Goal: Task Accomplishment & Management: Manage account settings

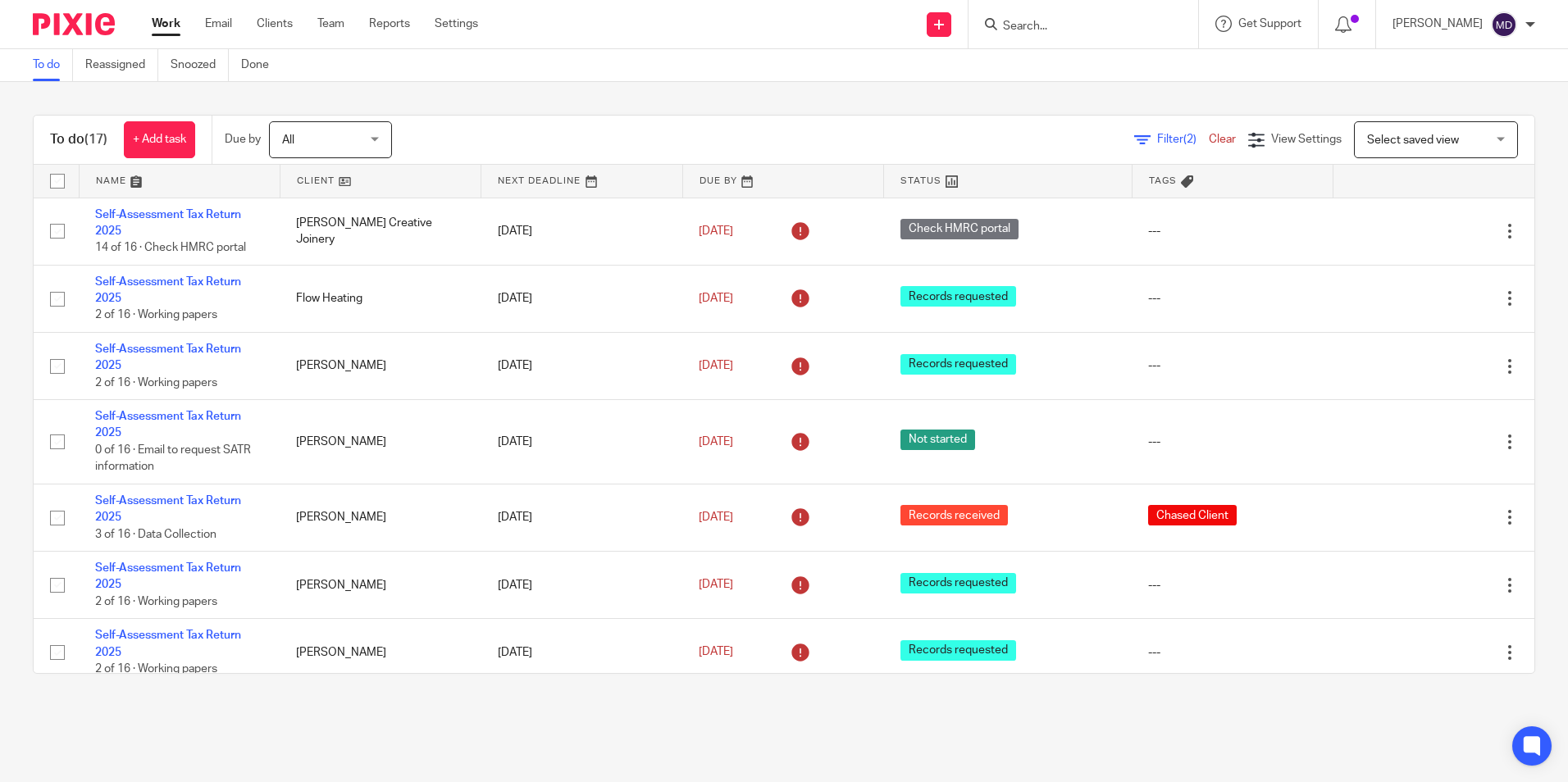
scroll to position [508, 0]
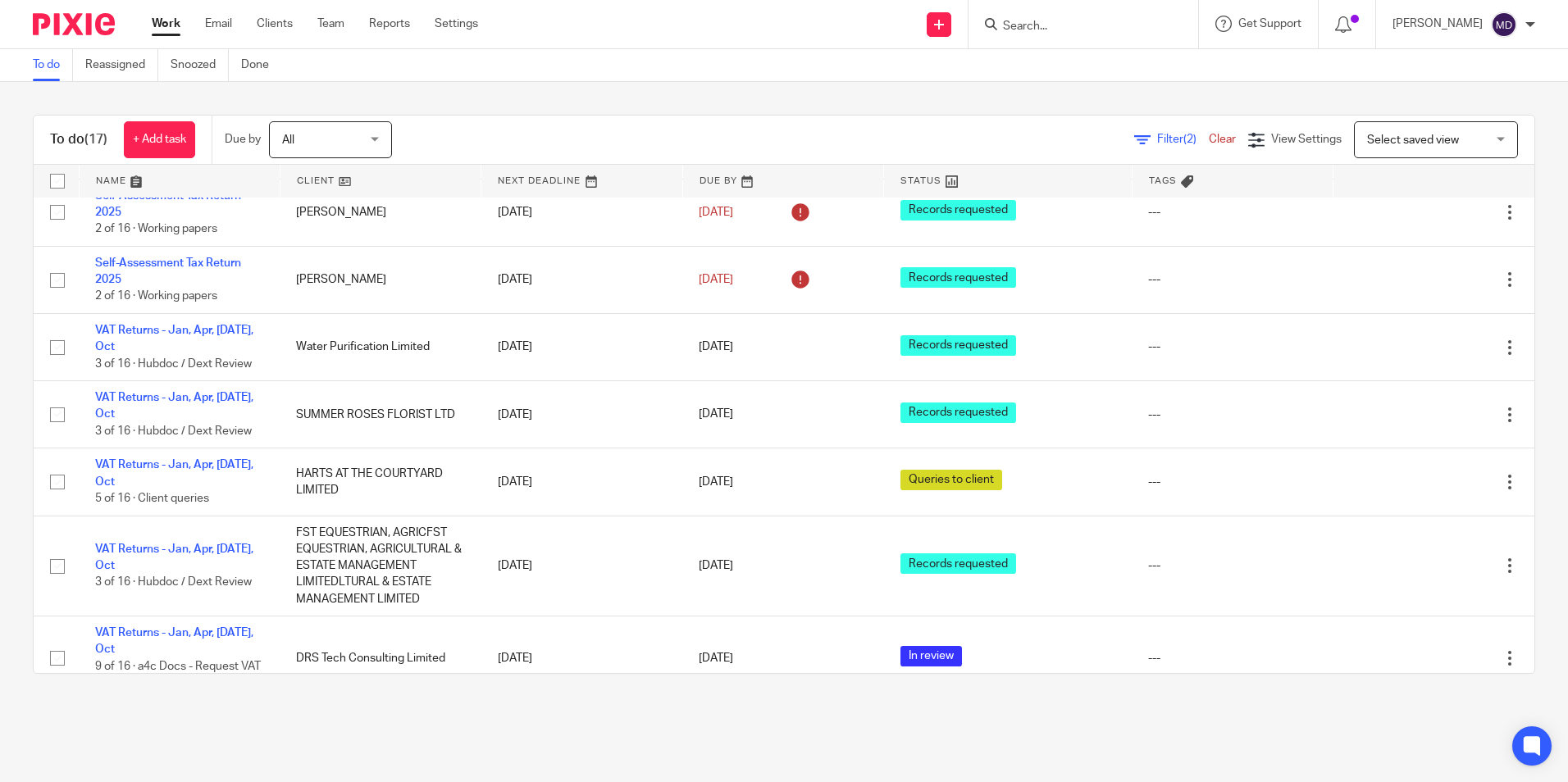
click at [1032, 32] on input "Search" at bounding box center [1075, 27] width 147 height 14
type input "drs"
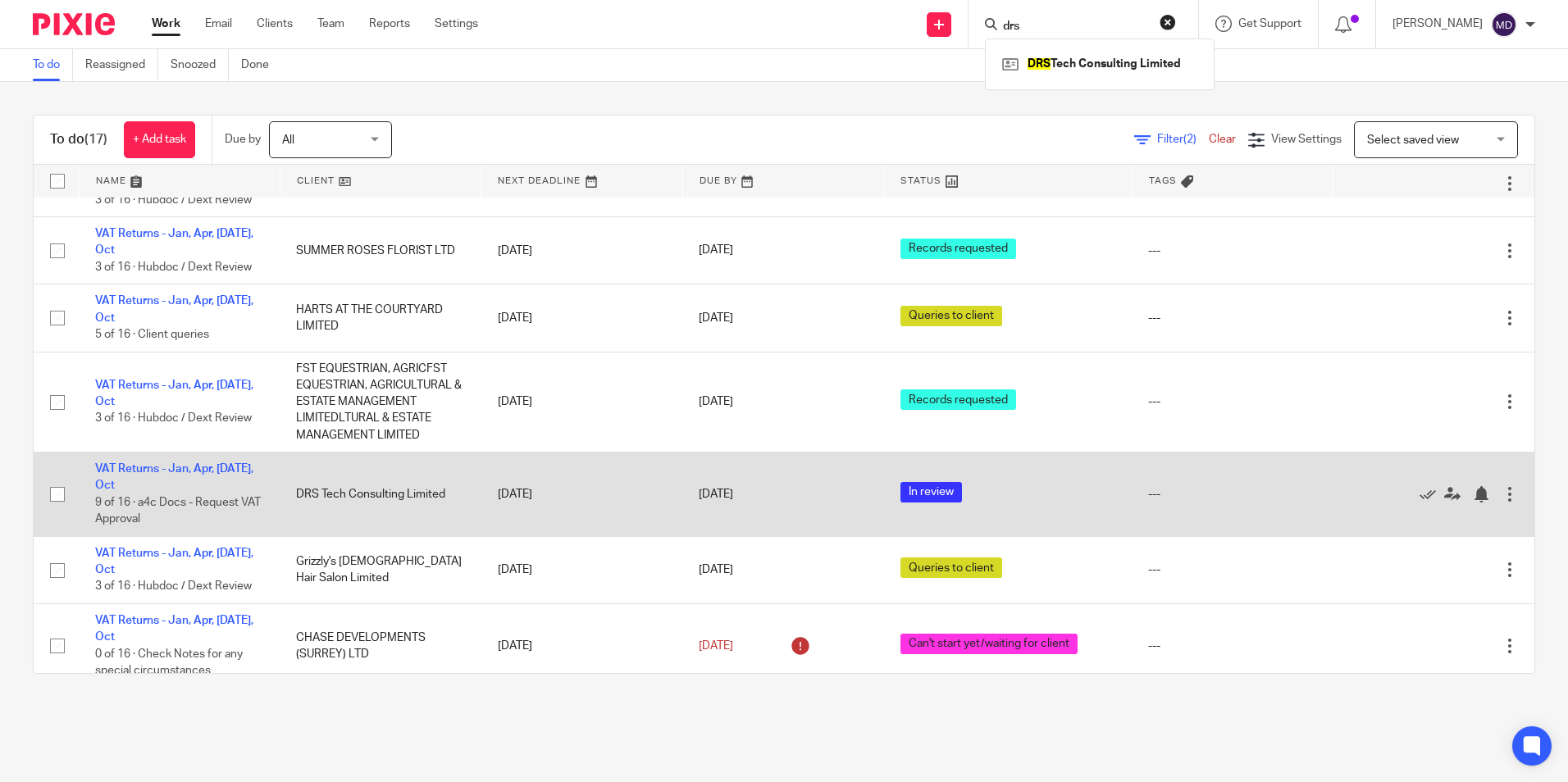
scroll to position [753, 0]
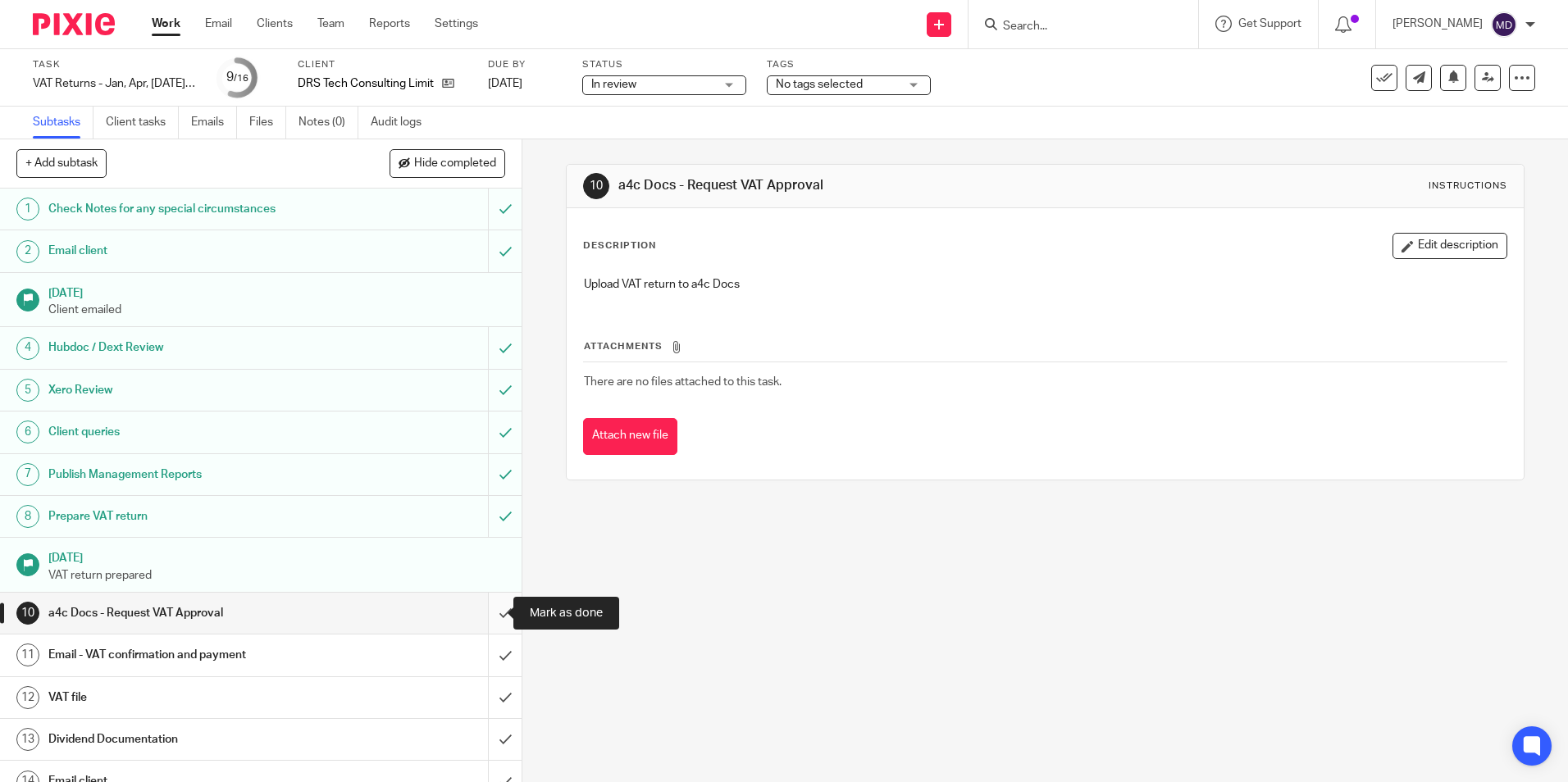
click at [501, 617] on input "submit" at bounding box center [261, 614] width 521 height 41
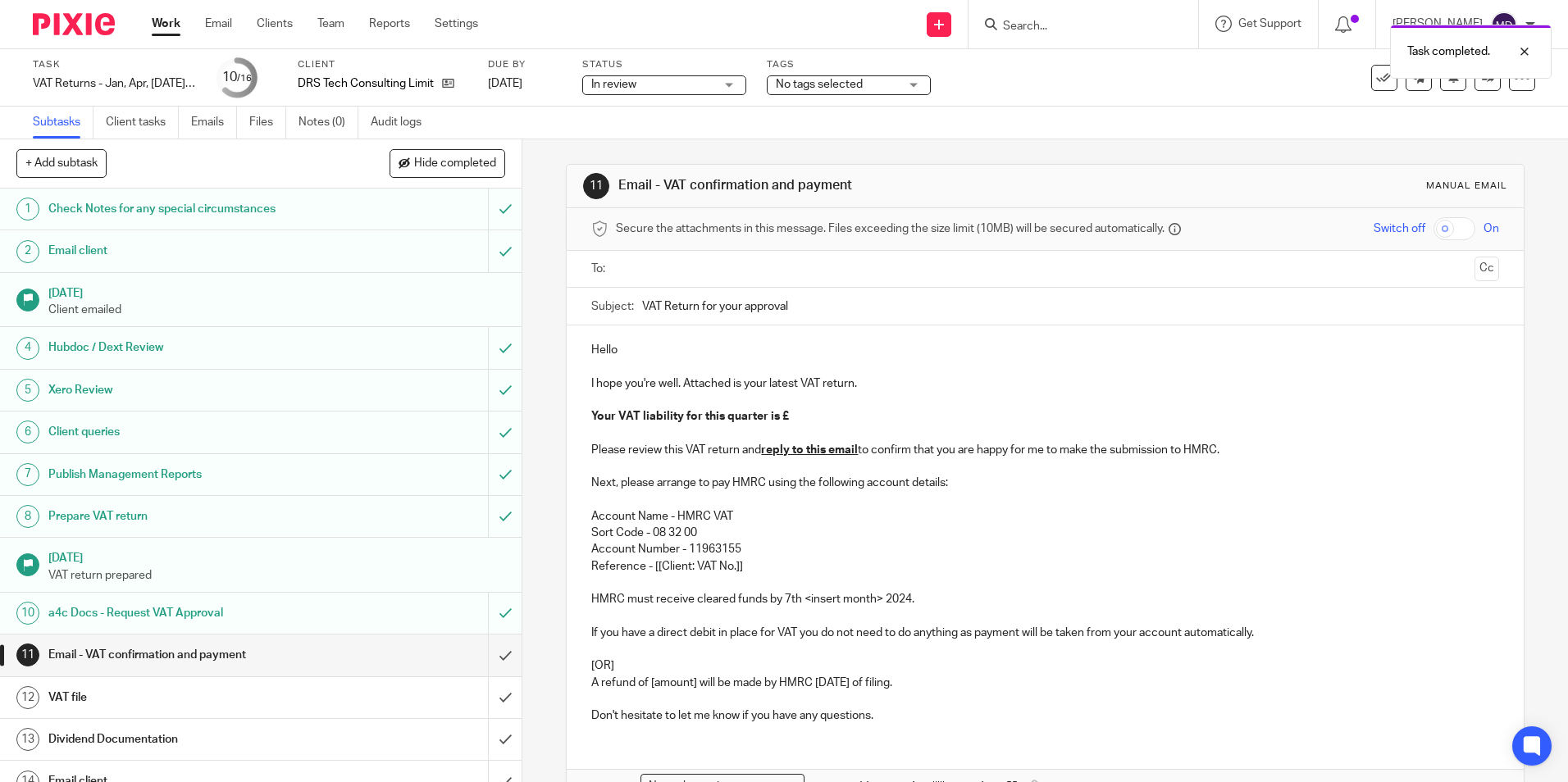
click at [697, 278] on input "text" at bounding box center [1044, 269] width 846 height 19
click at [676, 345] on p "Hello" at bounding box center [1044, 353] width 907 height 16
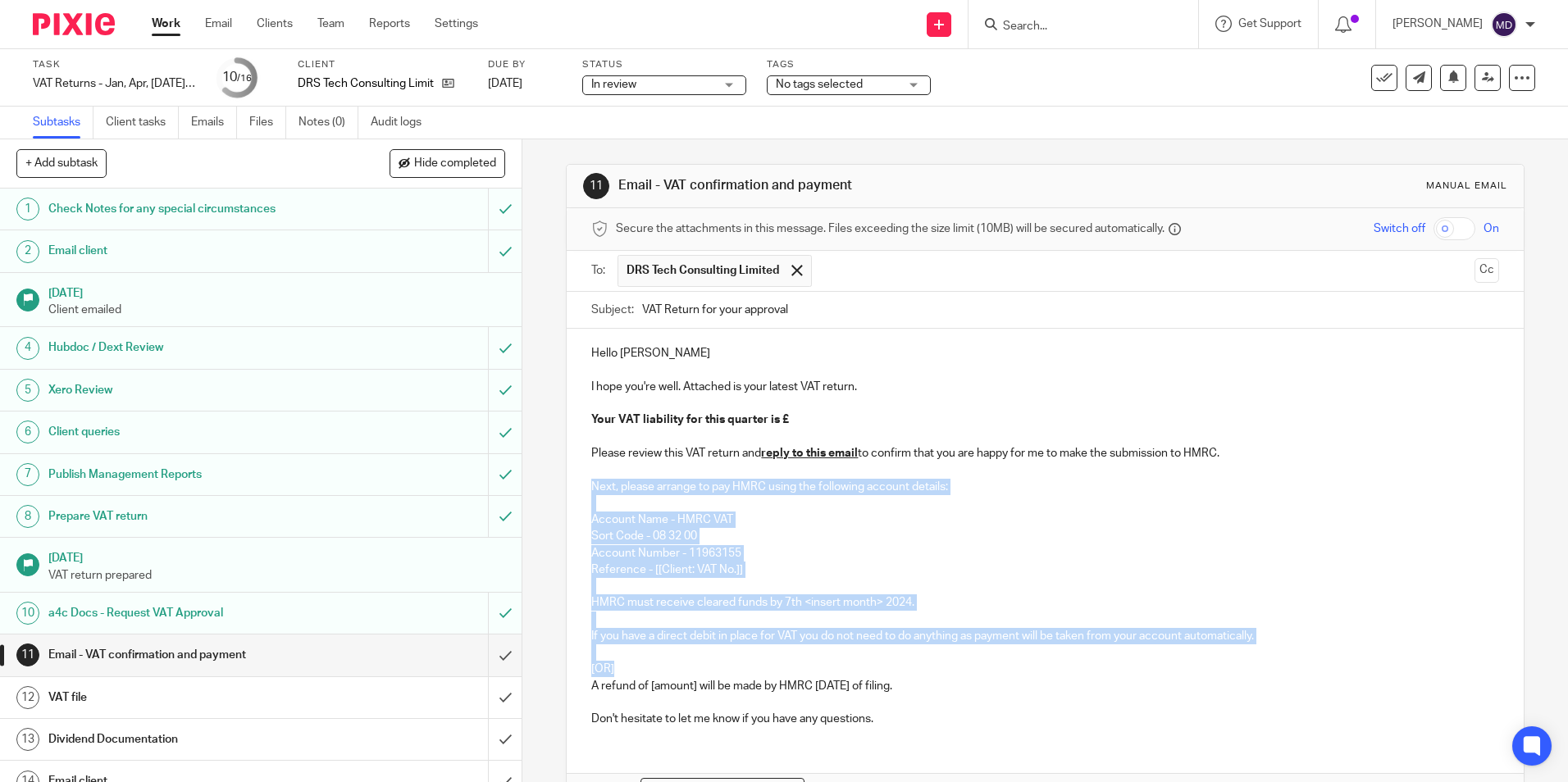
drag, startPoint x: 624, startPoint y: 670, endPoint x: 590, endPoint y: 484, distance: 189.1
click at [590, 484] on div "Hello [PERSON_NAME] I hope you're well. Attached is your latest VAT return. You…" at bounding box center [1044, 534] width 956 height 411
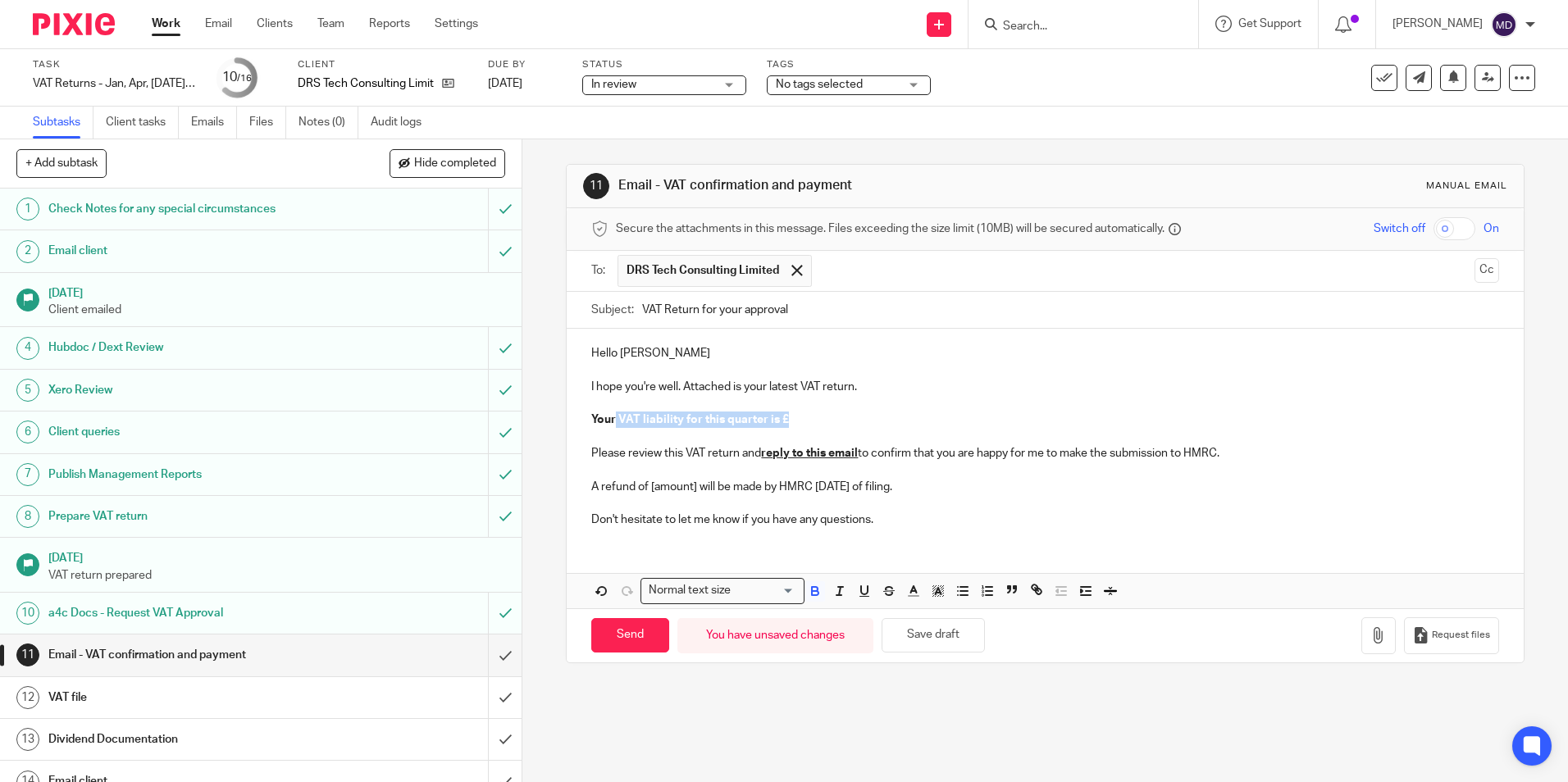
drag, startPoint x: 840, startPoint y: 415, endPoint x: 611, endPoint y: 415, distance: 229.0
click at [611, 415] on p "Your VAT liability for this quarter is £" at bounding box center [1044, 420] width 907 height 16
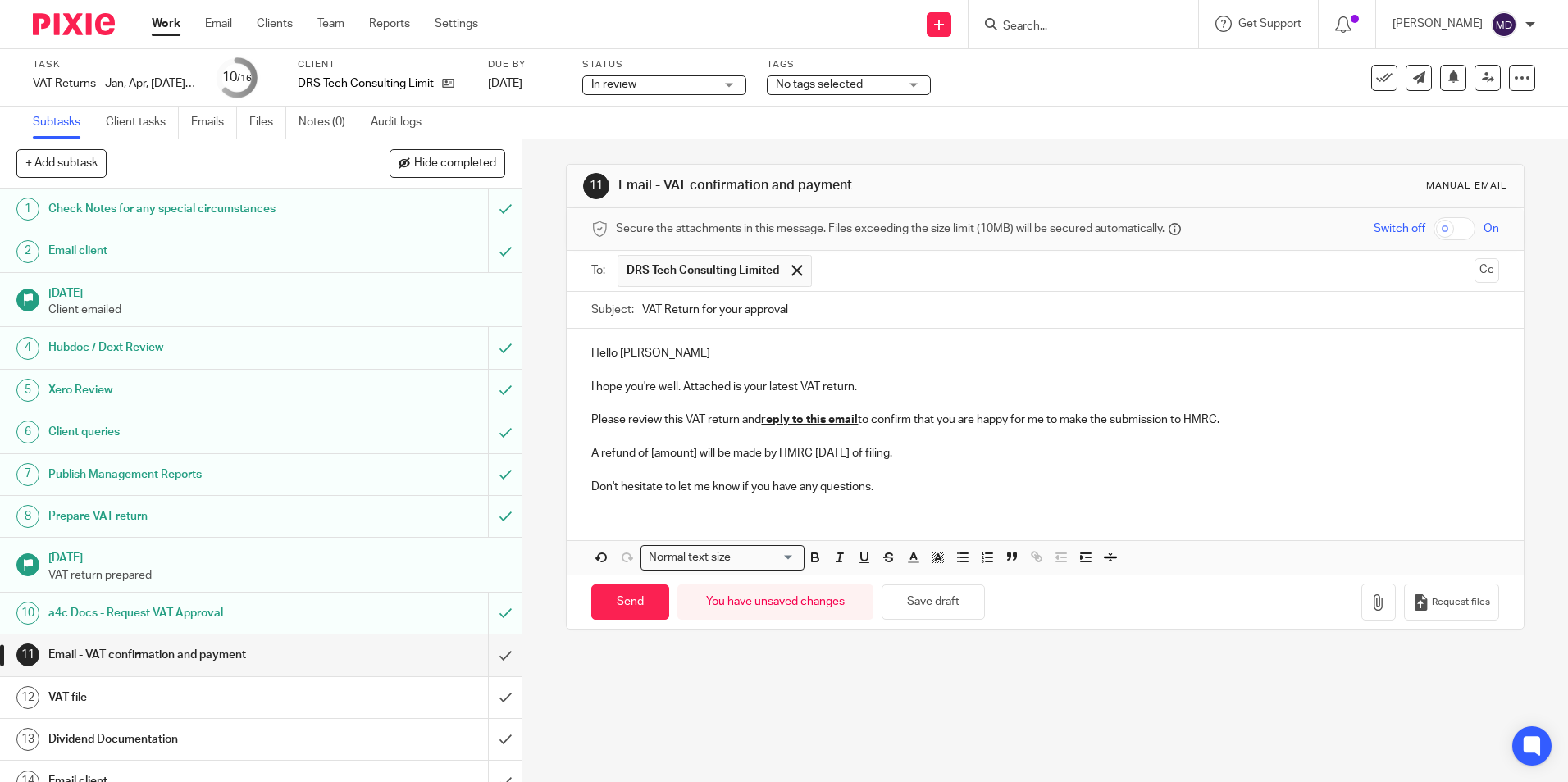
click at [688, 454] on p "A refund of [amount] will be made by HMRC [DATE] of filing." at bounding box center [1044, 453] width 907 height 16
click at [692, 454] on p "A refund of [amount] will be made by HMRC [DATE] of filing." at bounding box center [1044, 453] width 907 height 16
click at [825, 683] on div "11 Email - VAT confirmation and payment Manual email Secure the attachments in …" at bounding box center [1044, 460] width 1045 height 643
click at [959, 723] on div "11 Email - VAT confirmation and payment Manual email Secure the attachments in …" at bounding box center [1044, 460] width 1045 height 643
drag, startPoint x: 693, startPoint y: 454, endPoint x: 651, endPoint y: 456, distance: 42.0
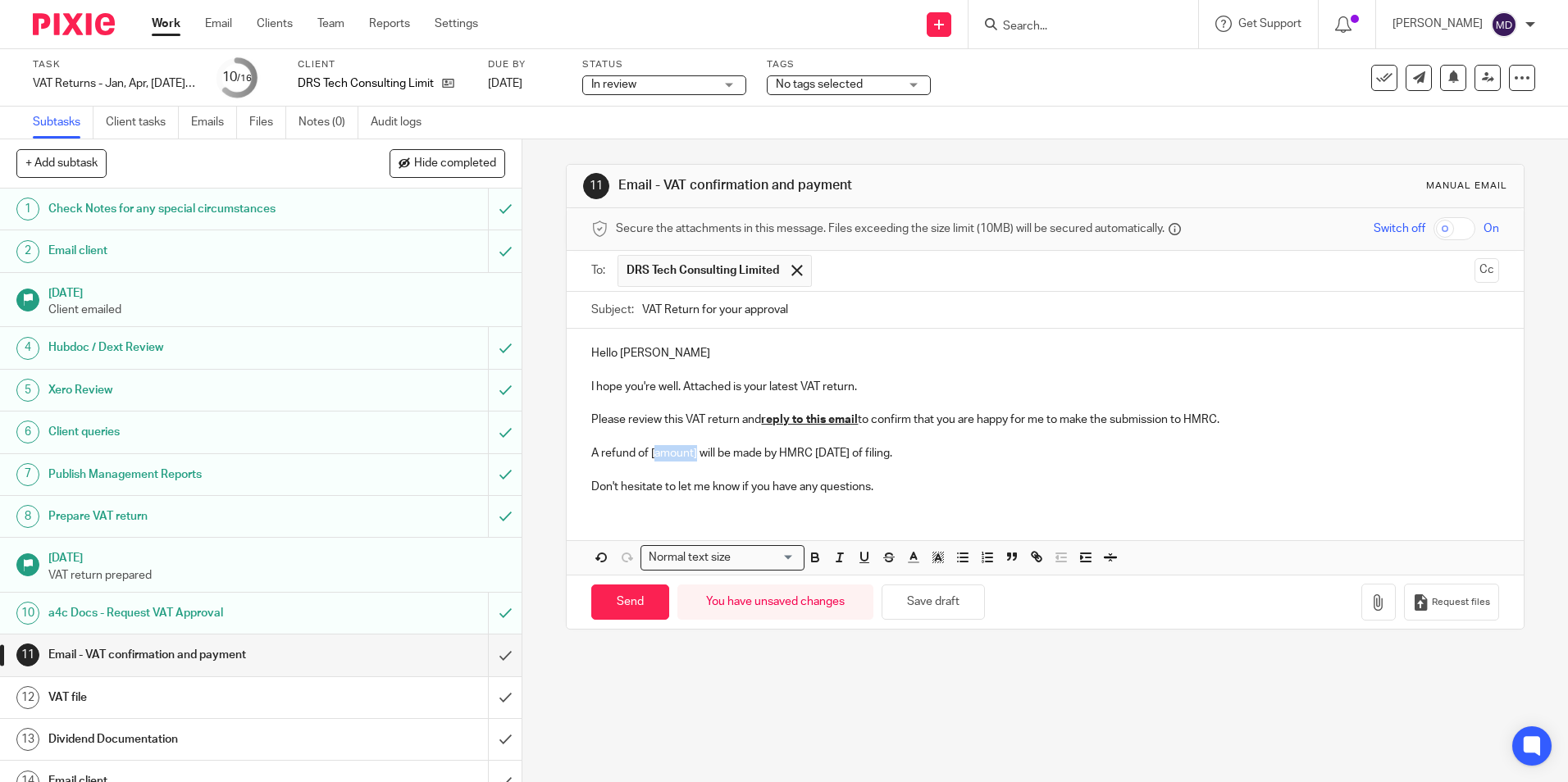
click at [651, 456] on p "A refund of [amount] will be made by HMRC within 6 weeks of filing." at bounding box center [1044, 453] width 907 height 16
drag, startPoint x: 651, startPoint y: 454, endPoint x: 660, endPoint y: 454, distance: 9.0
click at [654, 454] on strong "87.18" at bounding box center [663, 453] width 29 height 12
click at [1370, 610] on icon "button" at bounding box center [1378, 602] width 16 height 16
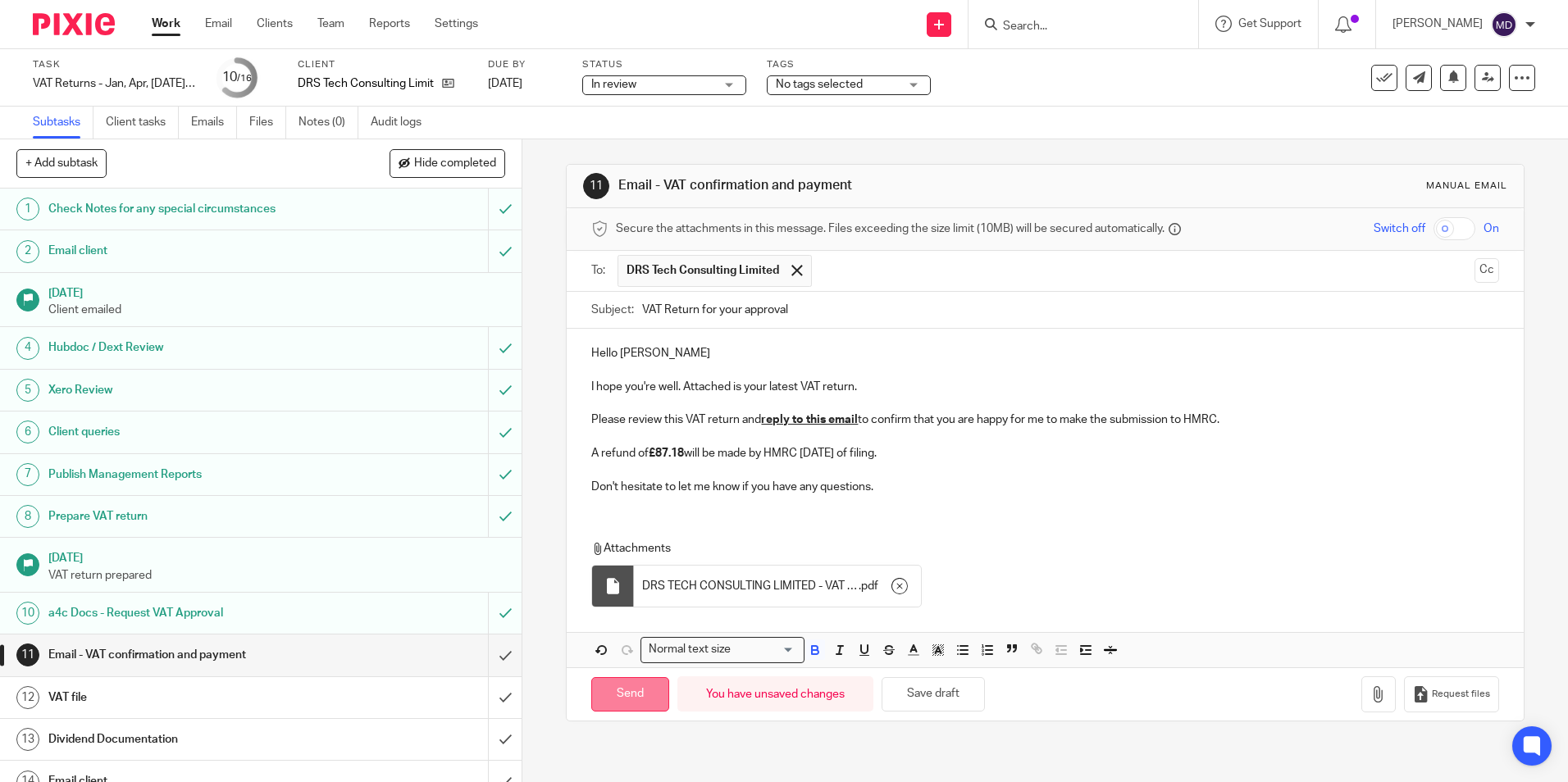
click at [629, 696] on input "Send" at bounding box center [630, 695] width 78 height 35
type input "Sent"
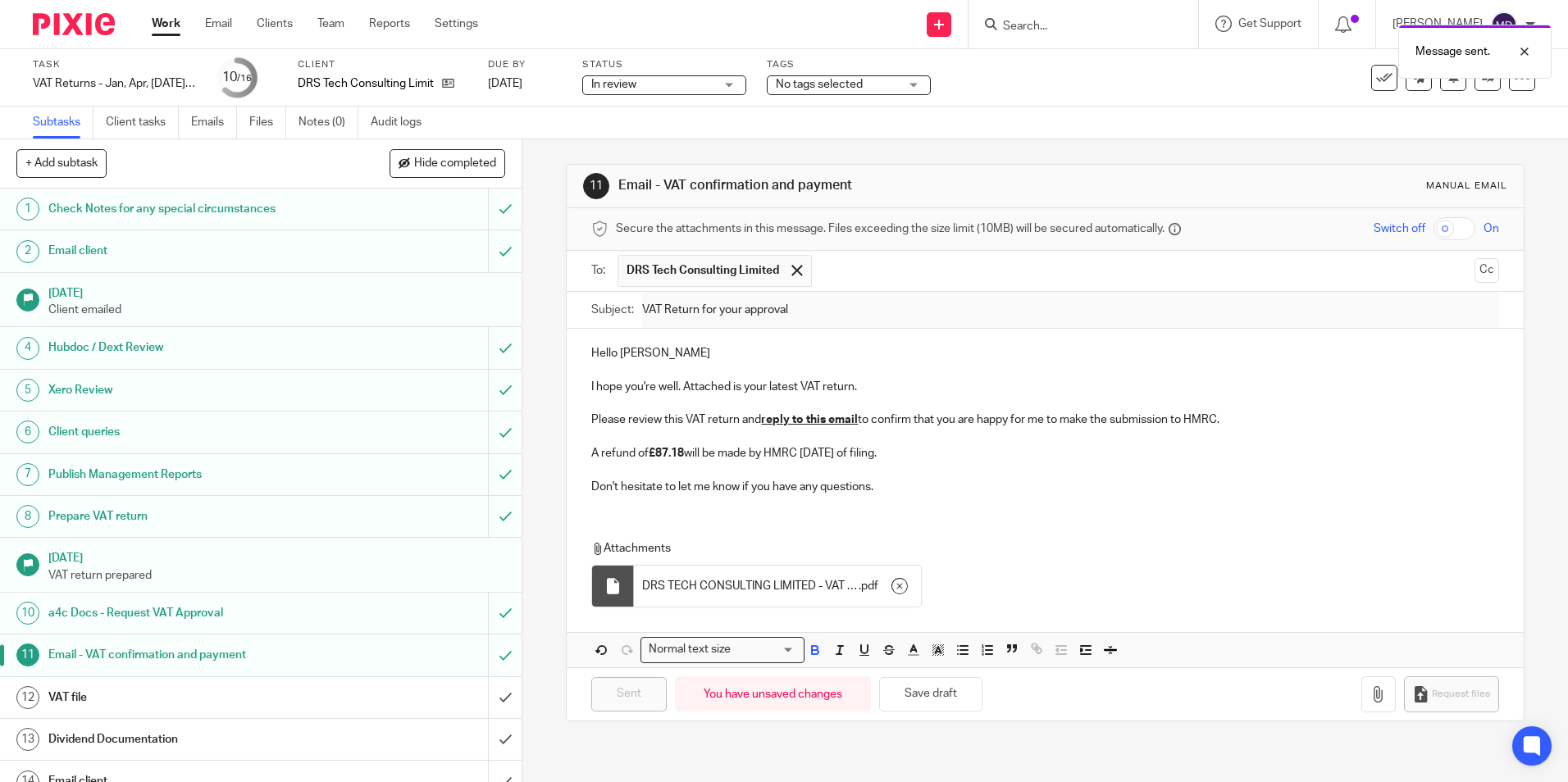
click at [909, 268] on input "text" at bounding box center [1143, 271] width 648 height 32
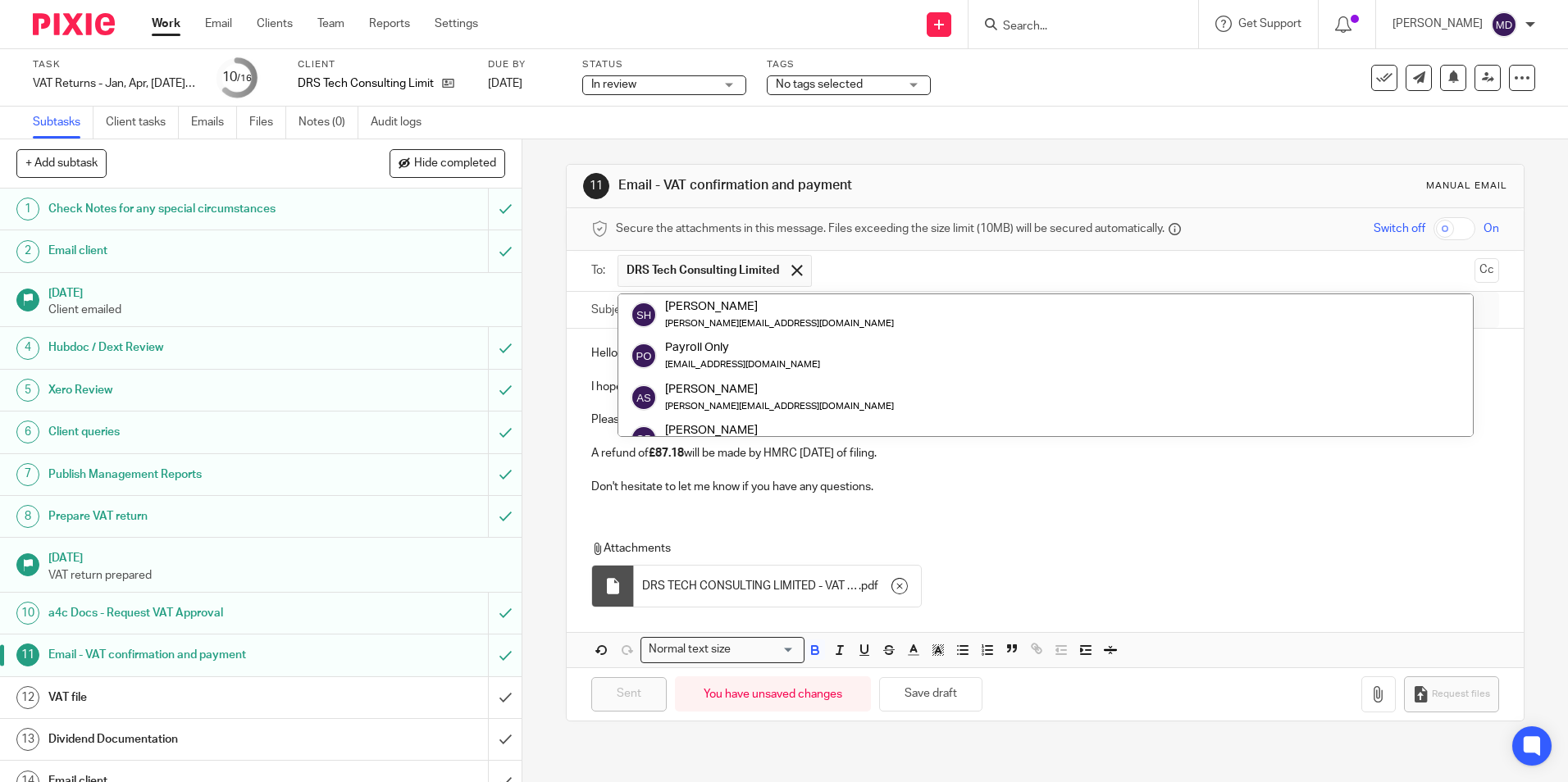
scroll to position [82, 0]
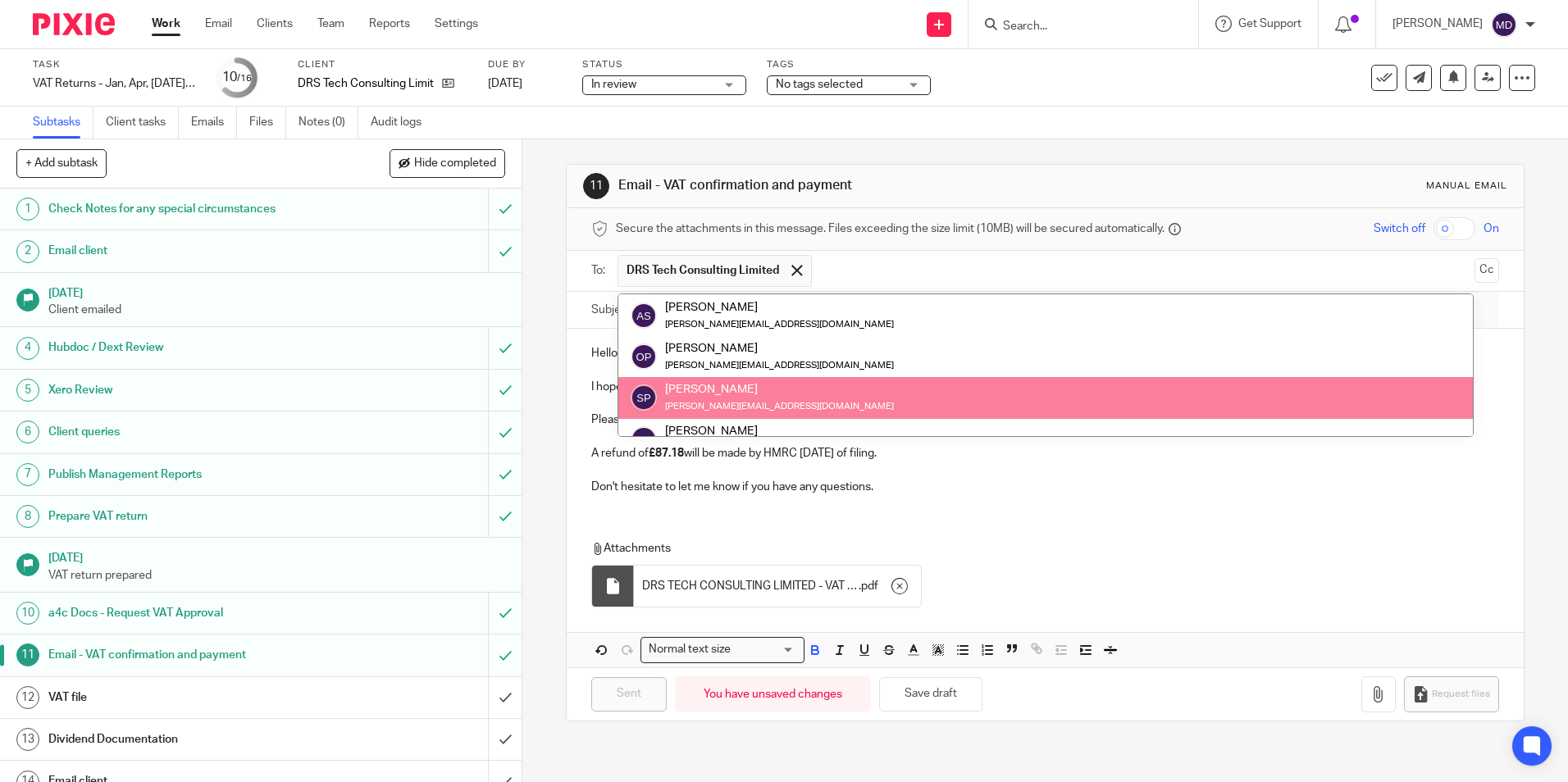
click at [1243, 551] on p "Attachments" at bounding box center [1029, 548] width 876 height 16
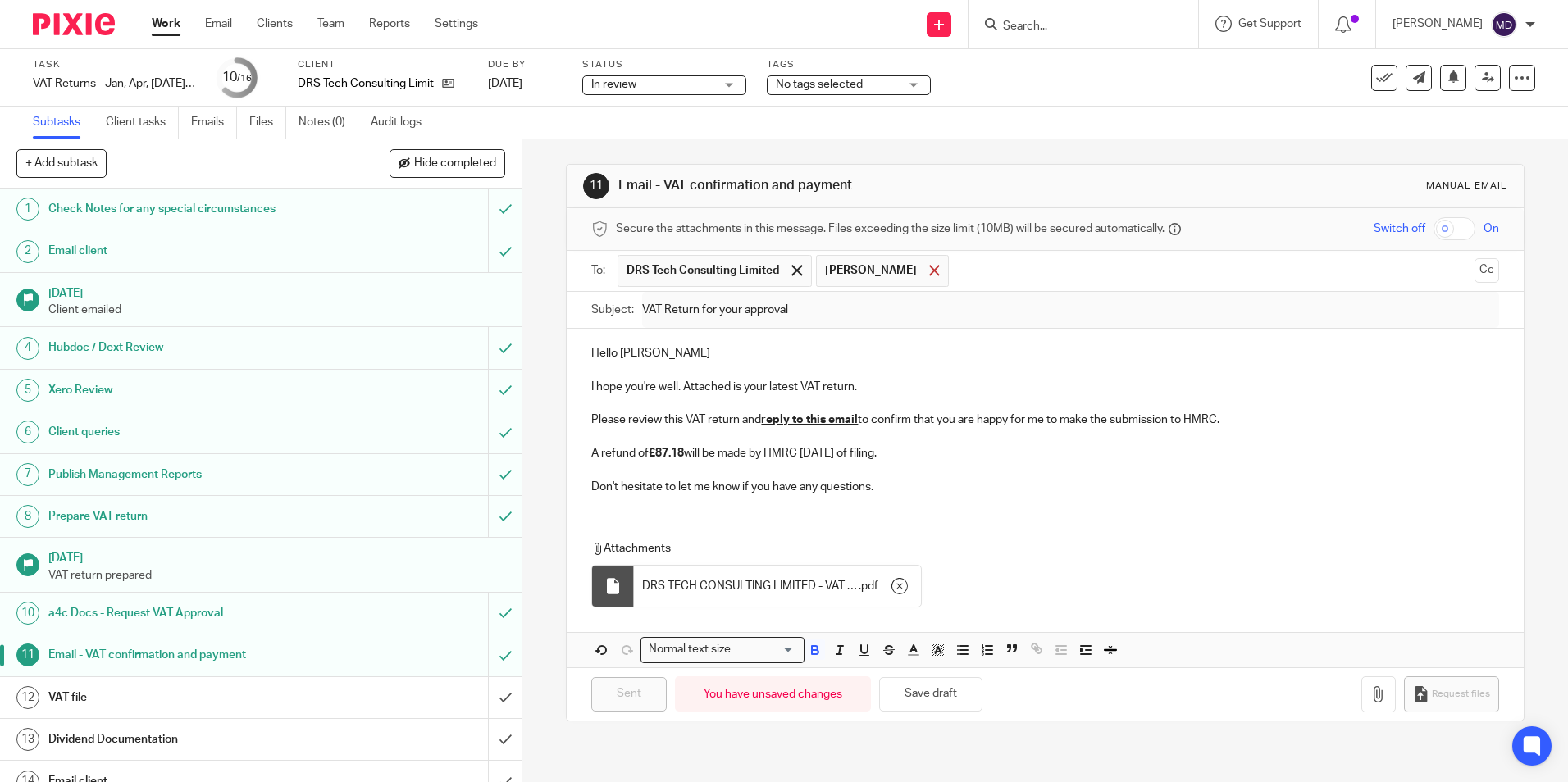
click at [929, 272] on span at bounding box center [935, 271] width 11 height 11
click at [798, 272] on div at bounding box center [796, 270] width 19 height 24
click at [745, 270] on input "text" at bounding box center [1044, 269] width 846 height 19
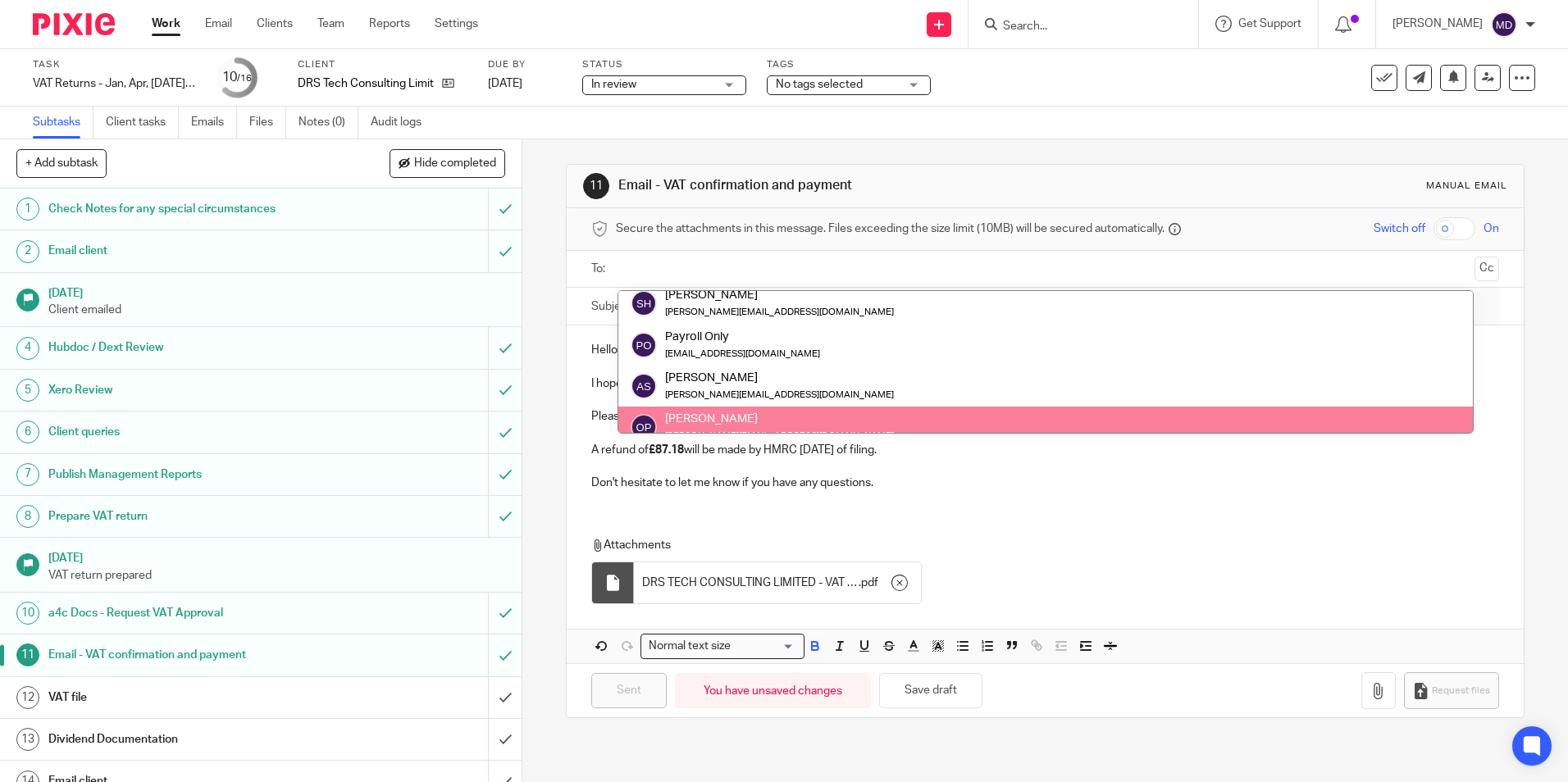
scroll to position [0, 0]
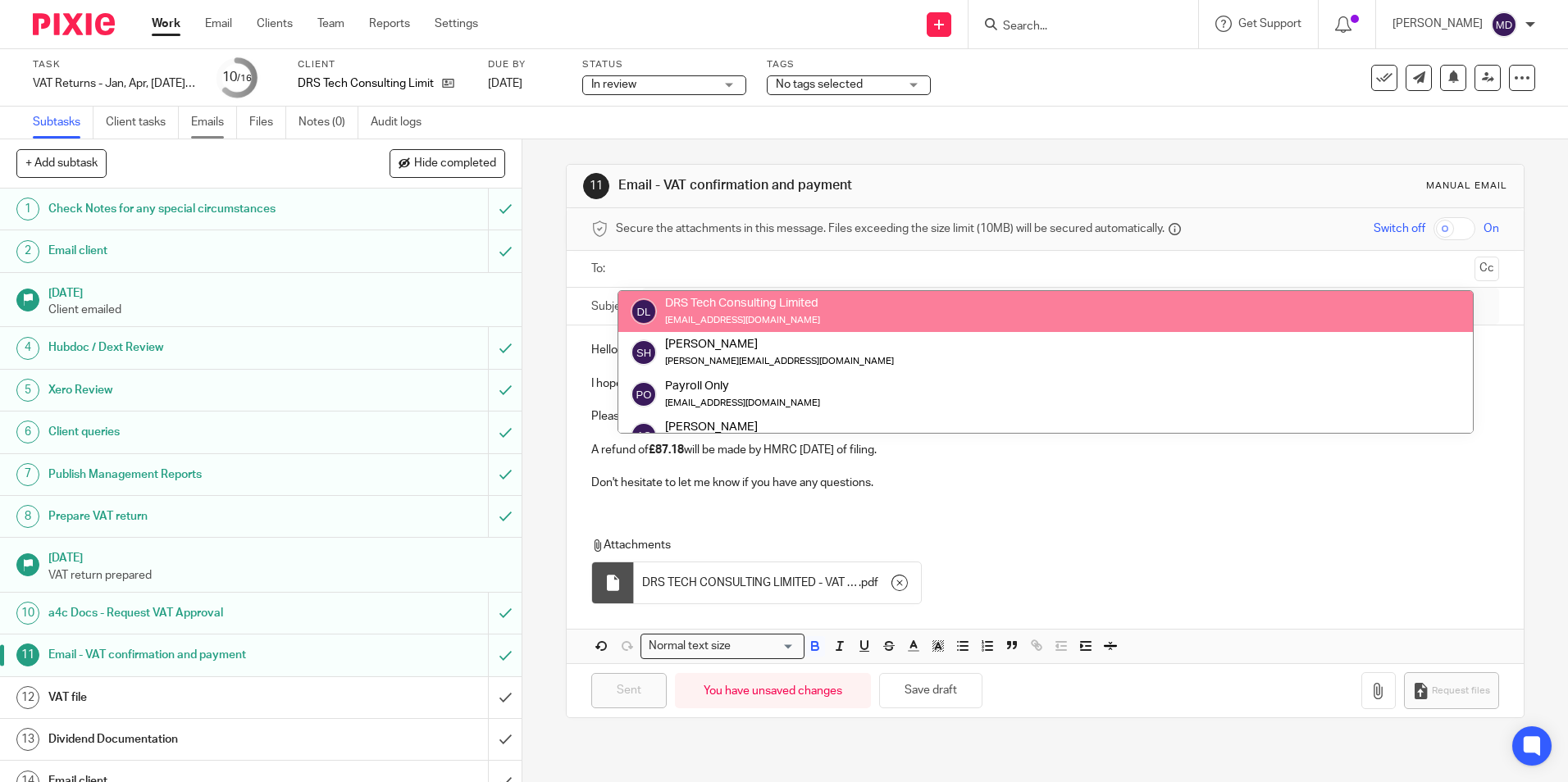
click at [211, 127] on link "Emails" at bounding box center [214, 123] width 46 height 32
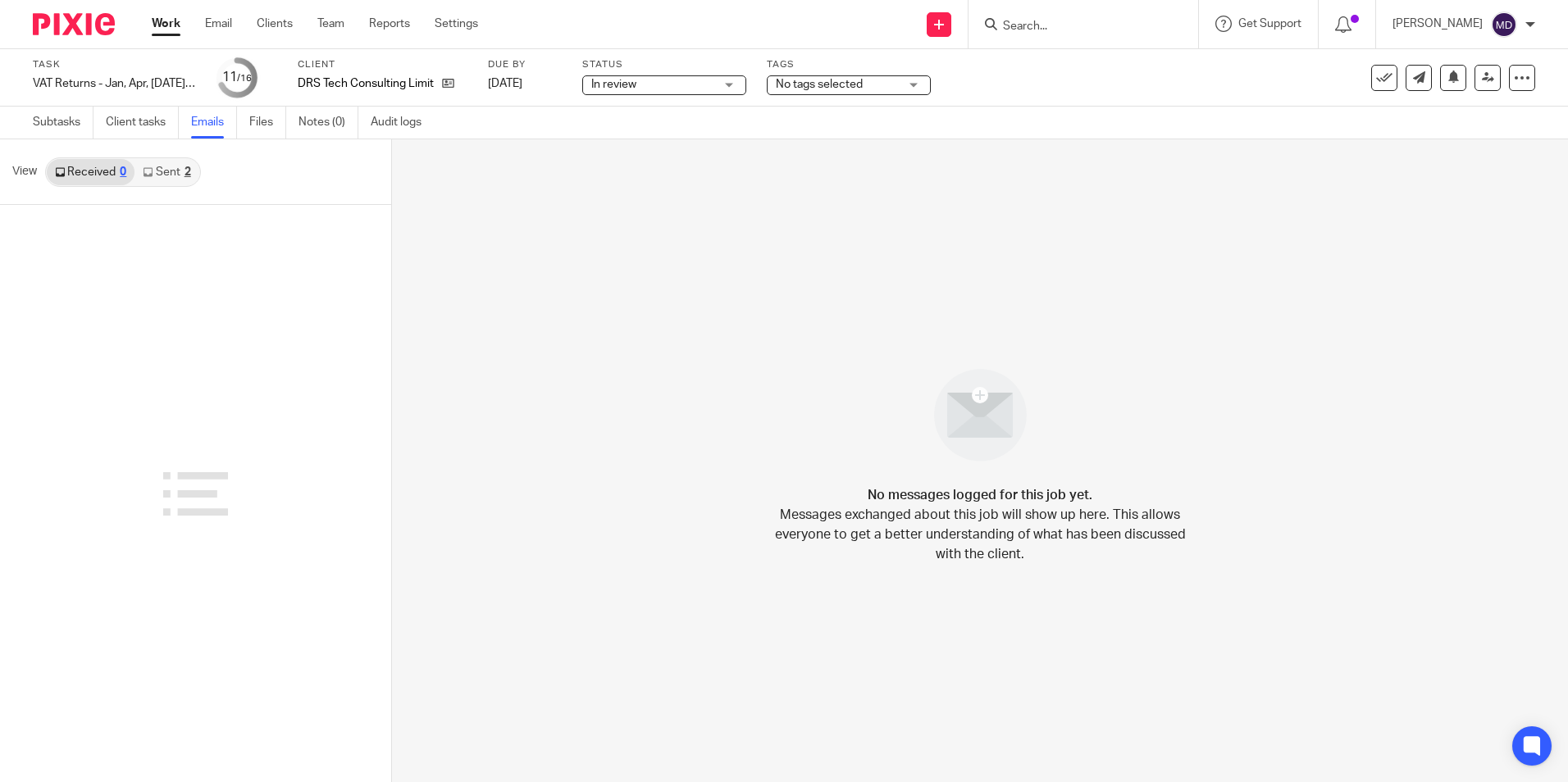
click at [184, 173] on div "2" at bounding box center [187, 172] width 6 height 12
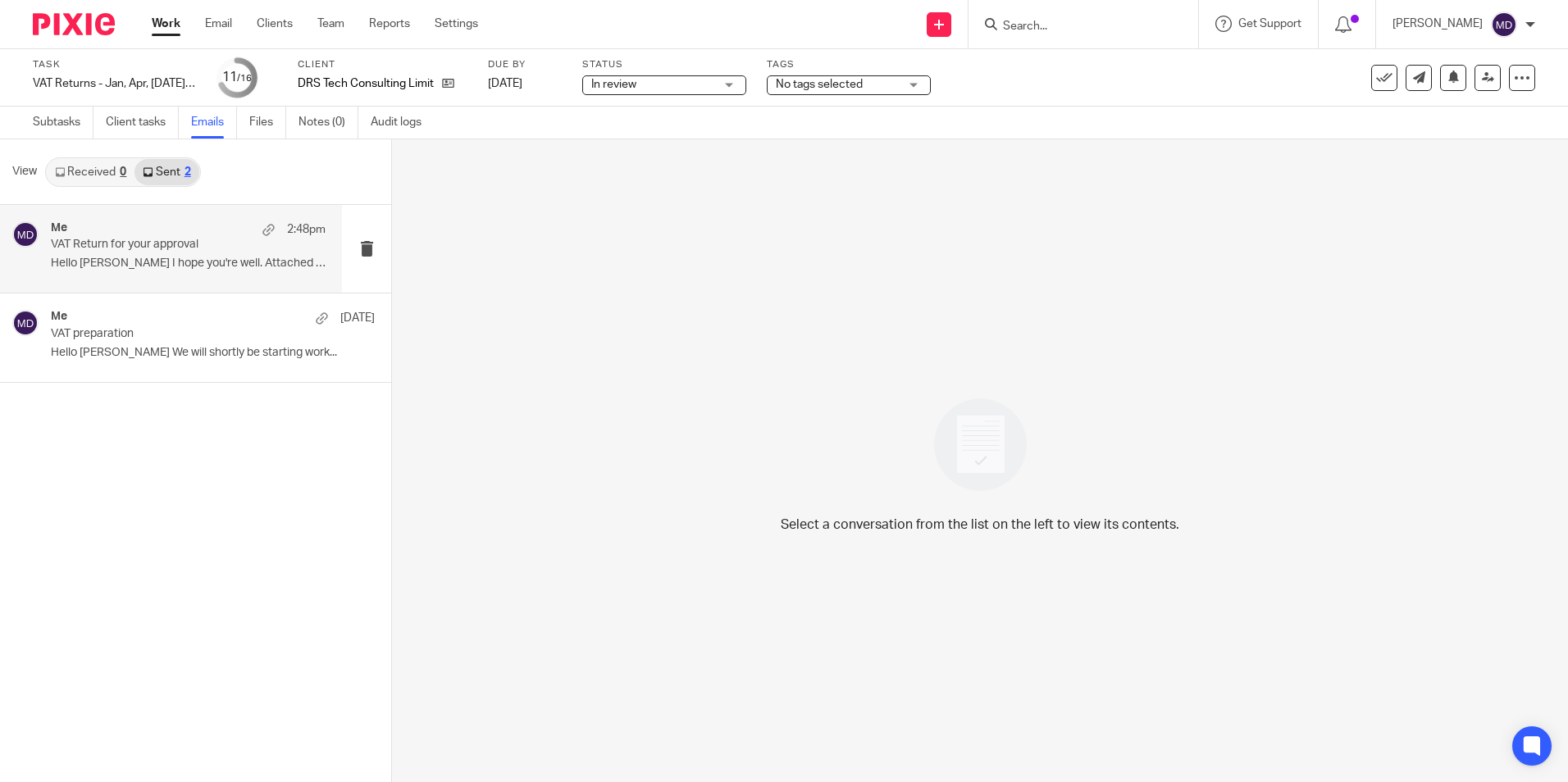
click at [184, 235] on div "Me 2:48pm" at bounding box center [189, 229] width 275 height 16
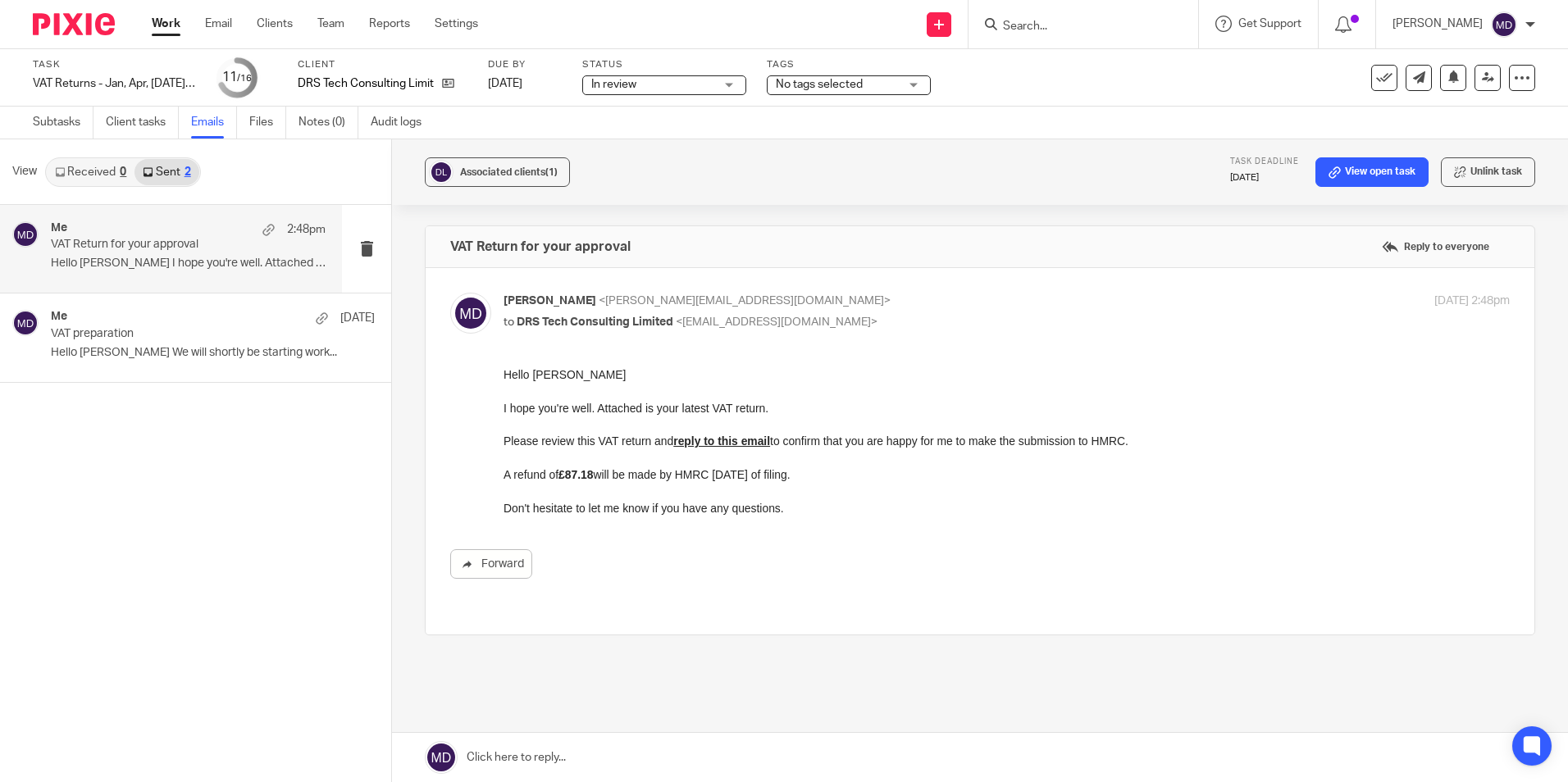
drag, startPoint x: 636, startPoint y: 65, endPoint x: 635, endPoint y: 78, distance: 13.0
click at [635, 65] on label "Status" at bounding box center [664, 65] width 164 height 13
click at [635, 79] on span "In review" at bounding box center [652, 84] width 123 height 17
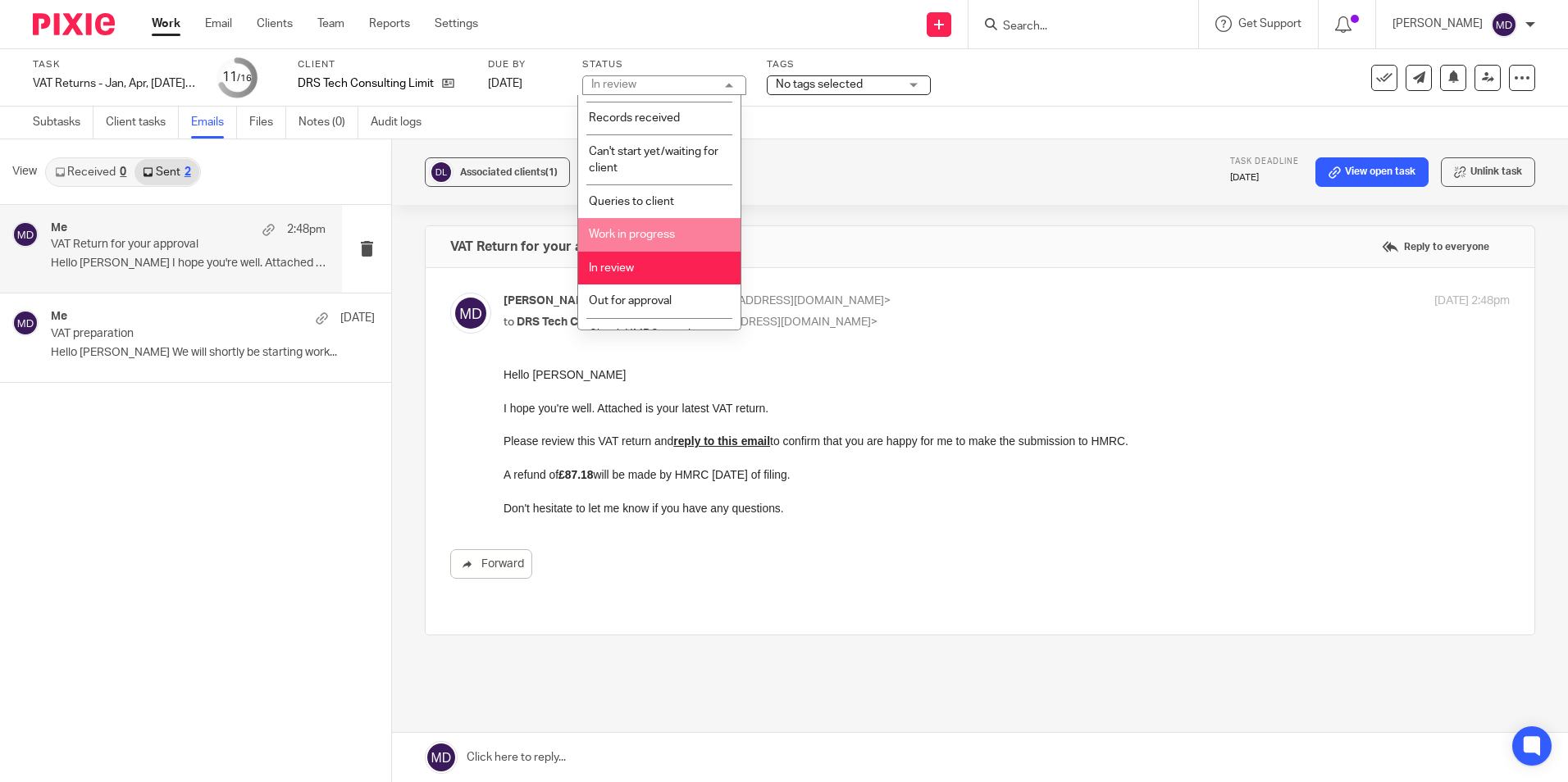
scroll to position [115, 0]
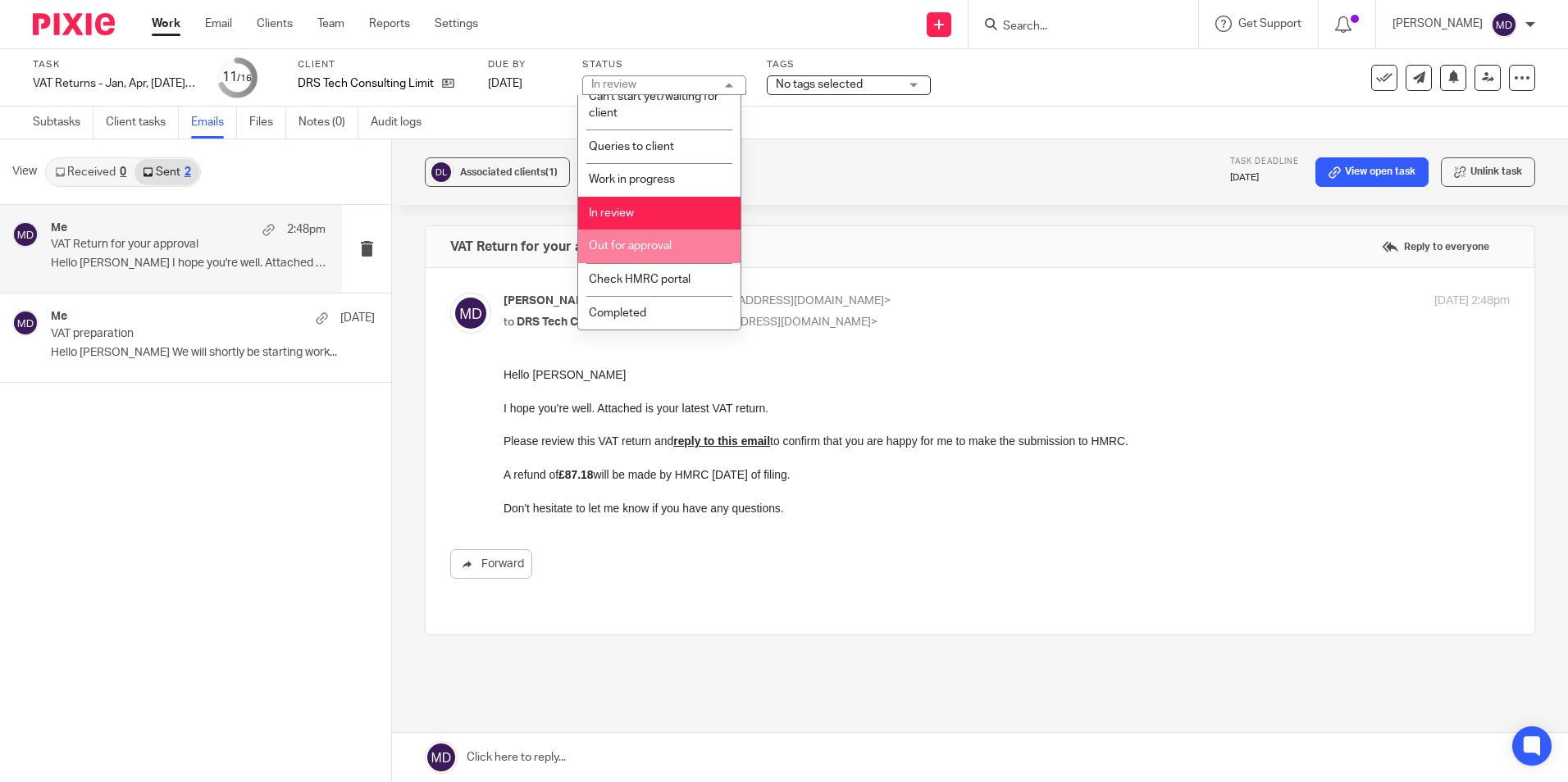
click at [651, 240] on span "Out for approval" at bounding box center [630, 245] width 83 height 12
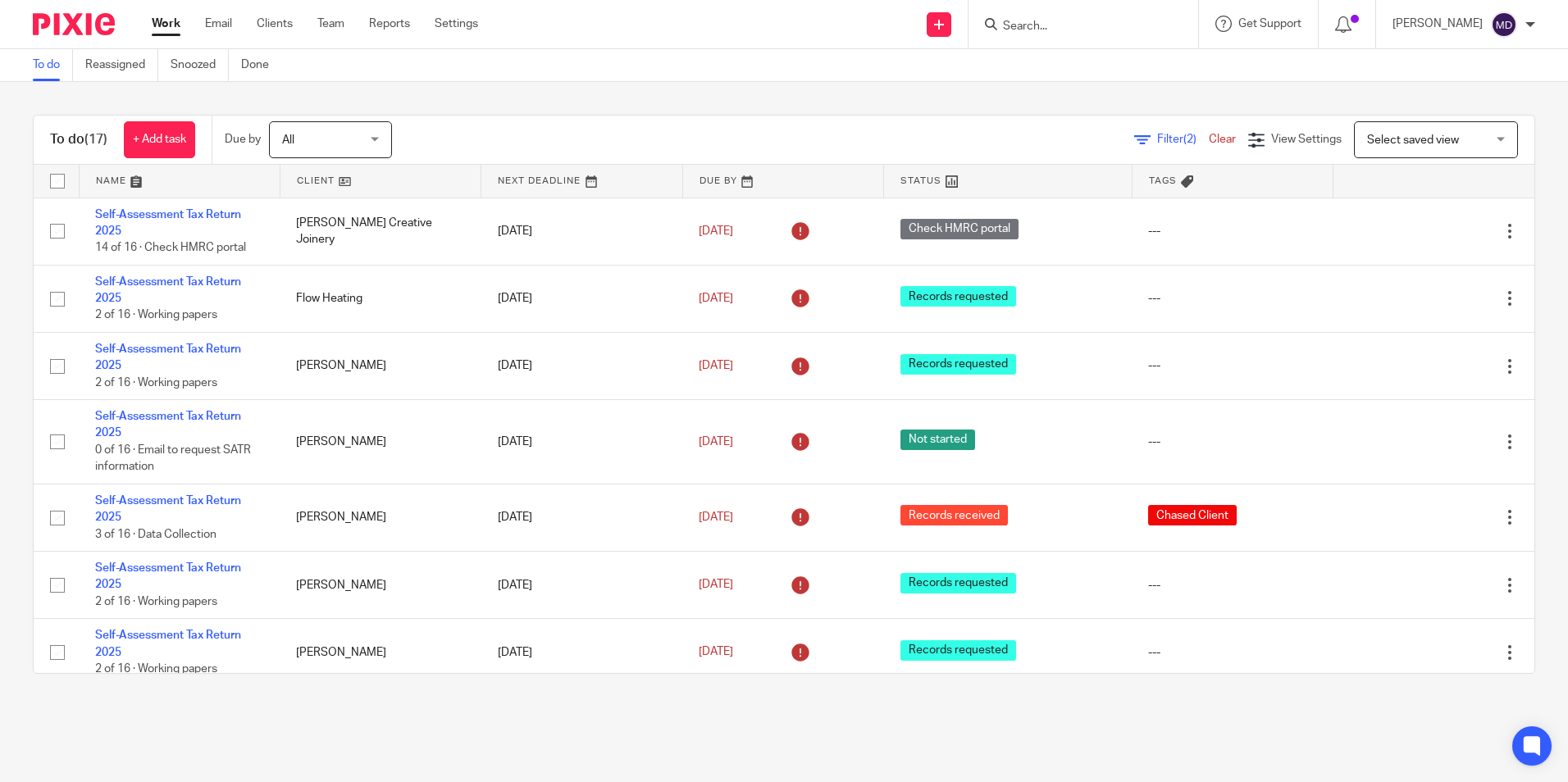
click at [1156, 141] on span "Filter (2)" at bounding box center [1182, 139] width 51 height 12
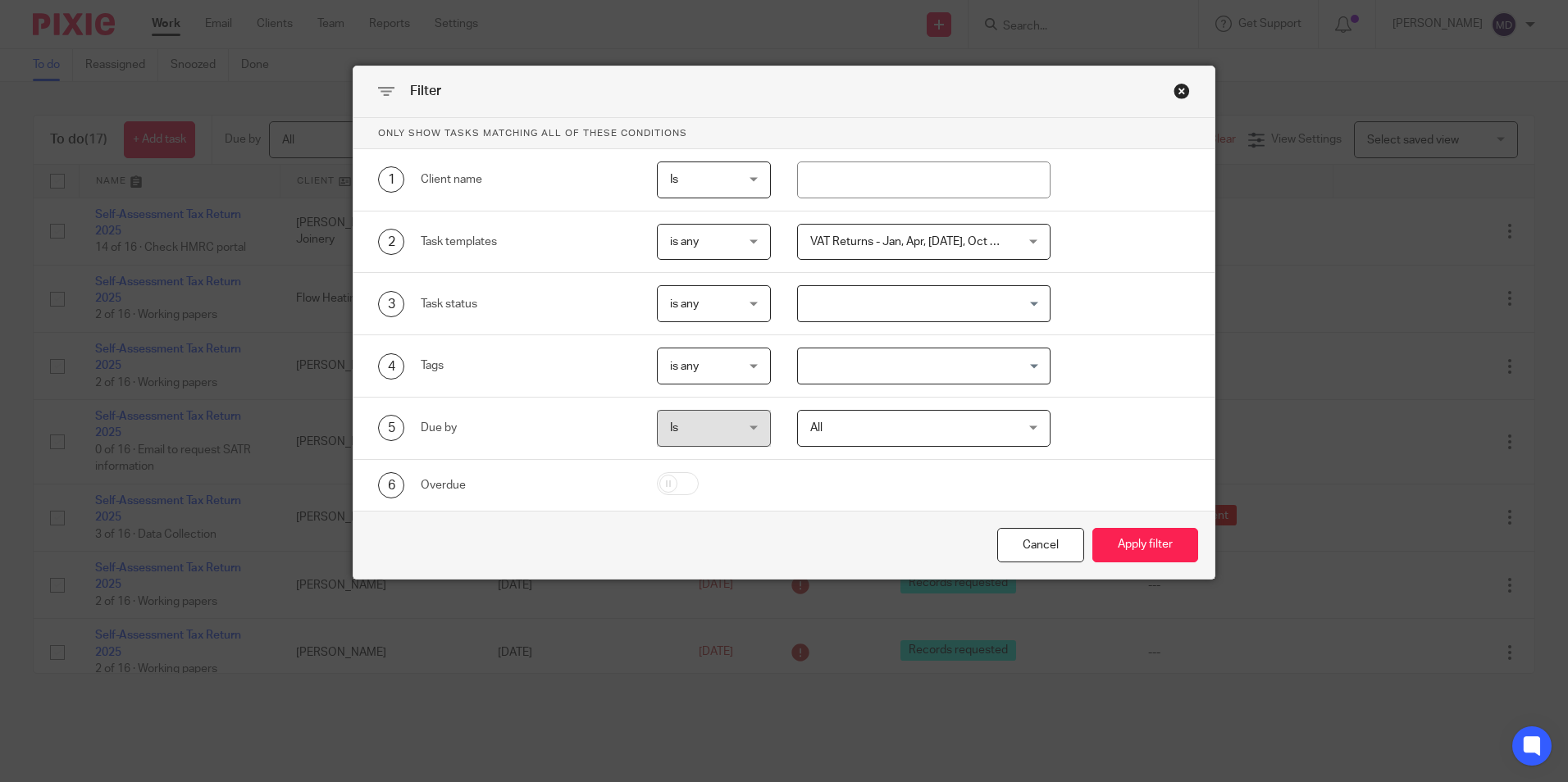
click at [965, 238] on span "VAT Returns - Jan, Apr, [DATE], Oct + 1" at bounding box center [907, 242] width 195 height 12
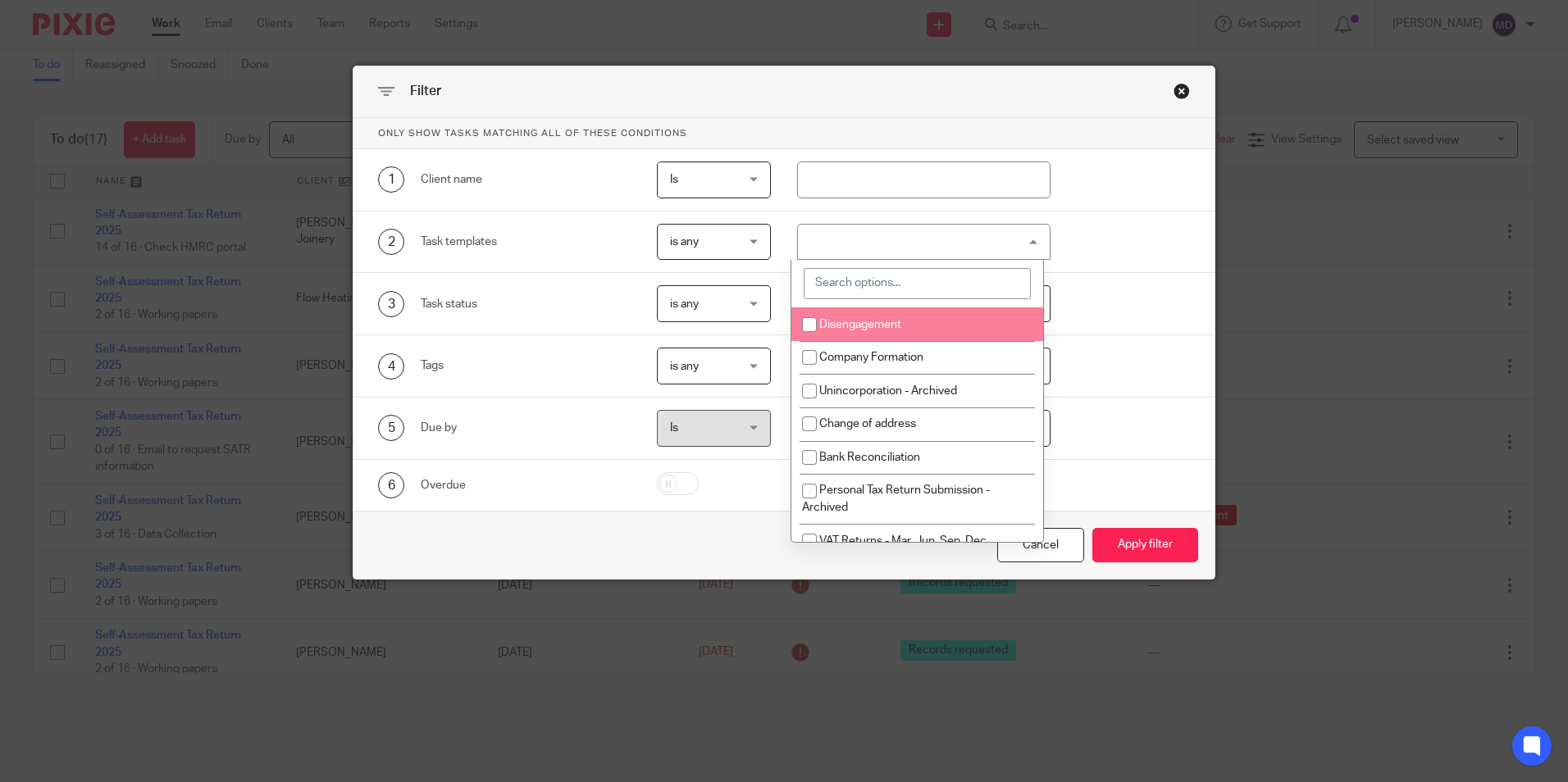
click at [875, 285] on input "search" at bounding box center [917, 283] width 227 height 31
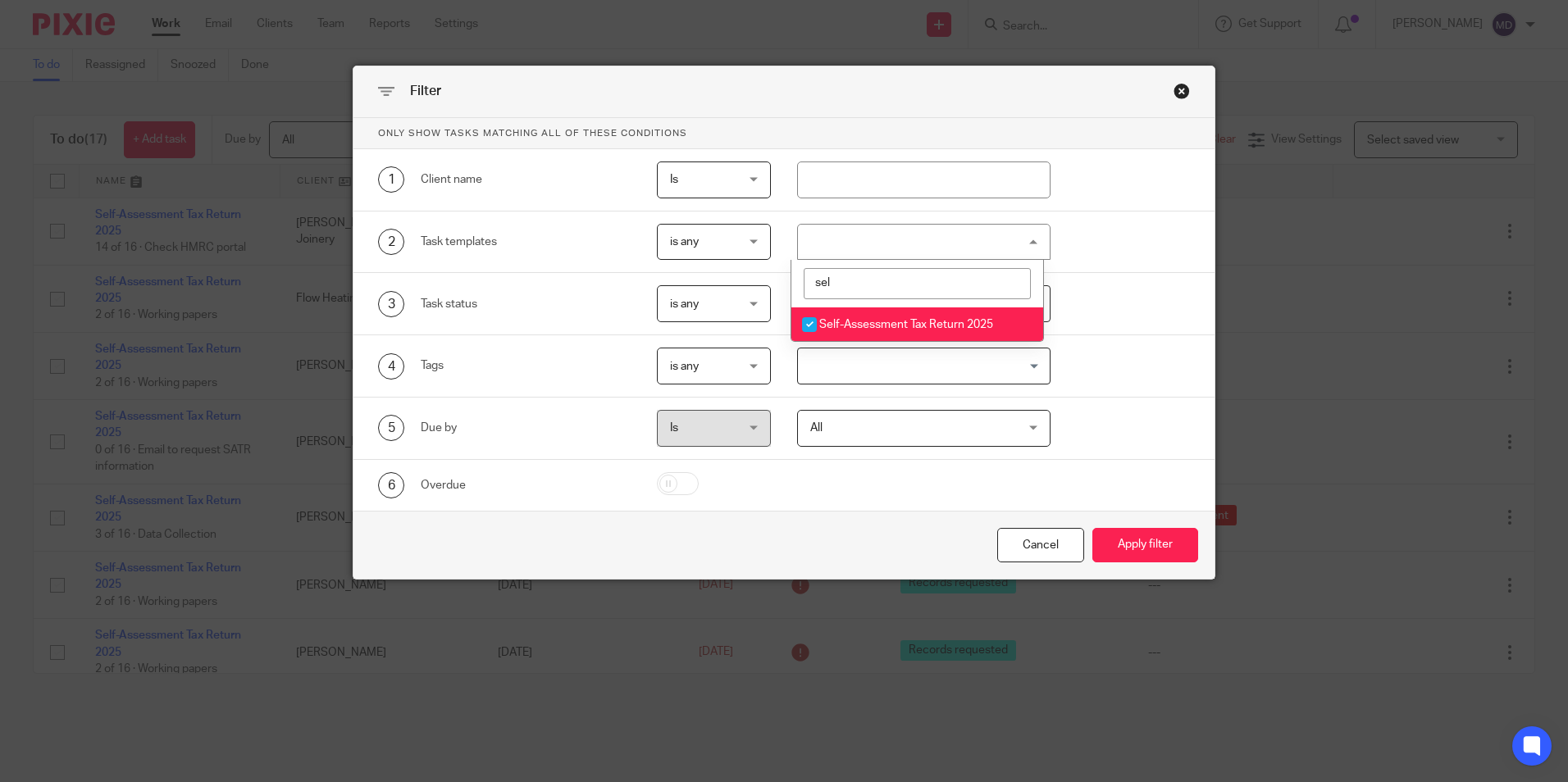
type input "sel"
click at [958, 324] on span "Self-Assessment Tax Return 2025" at bounding box center [905, 324] width 173 height 12
checkbox input "false"
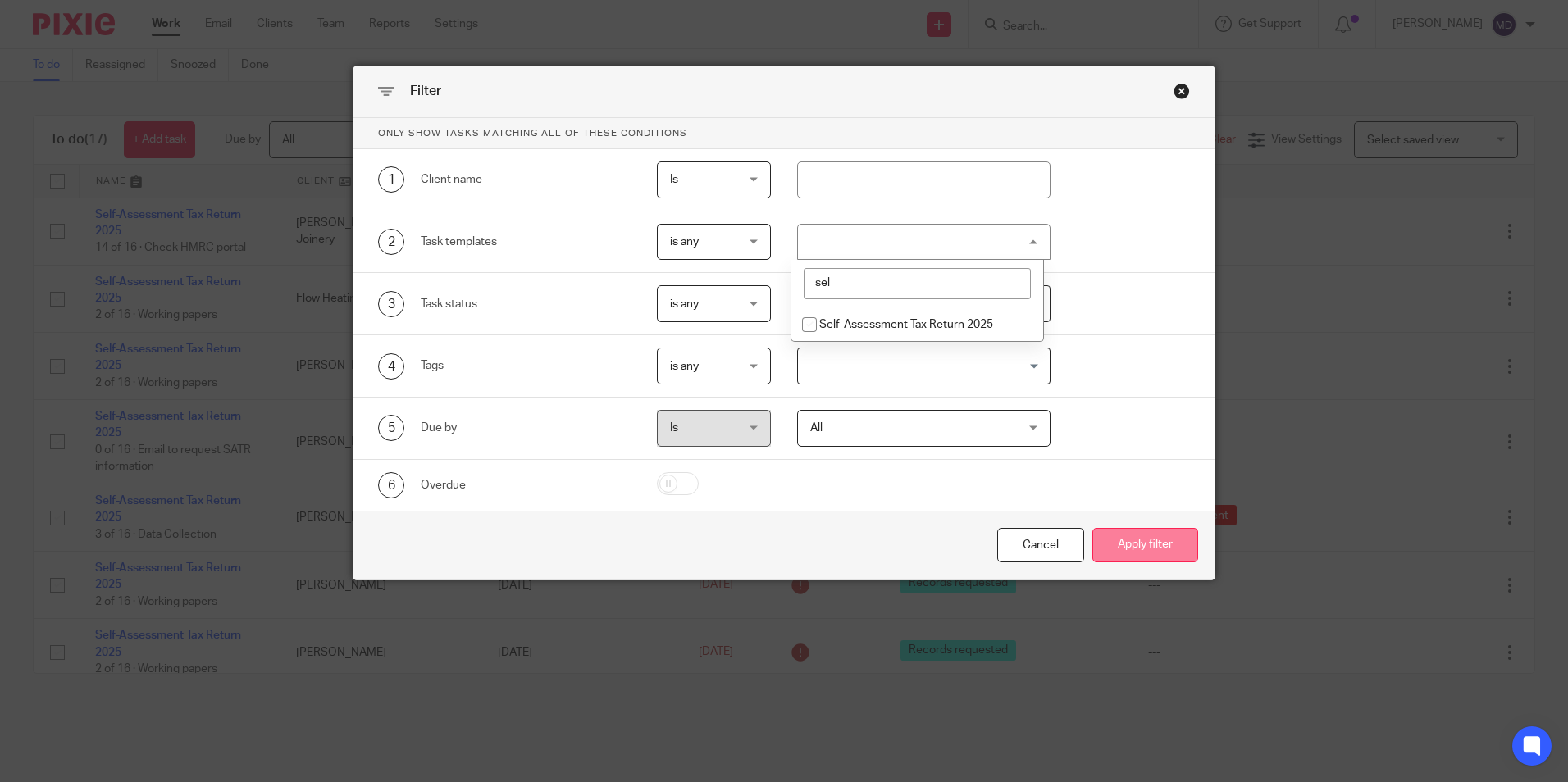
click at [1134, 548] on button "Apply filter" at bounding box center [1145, 546] width 106 height 35
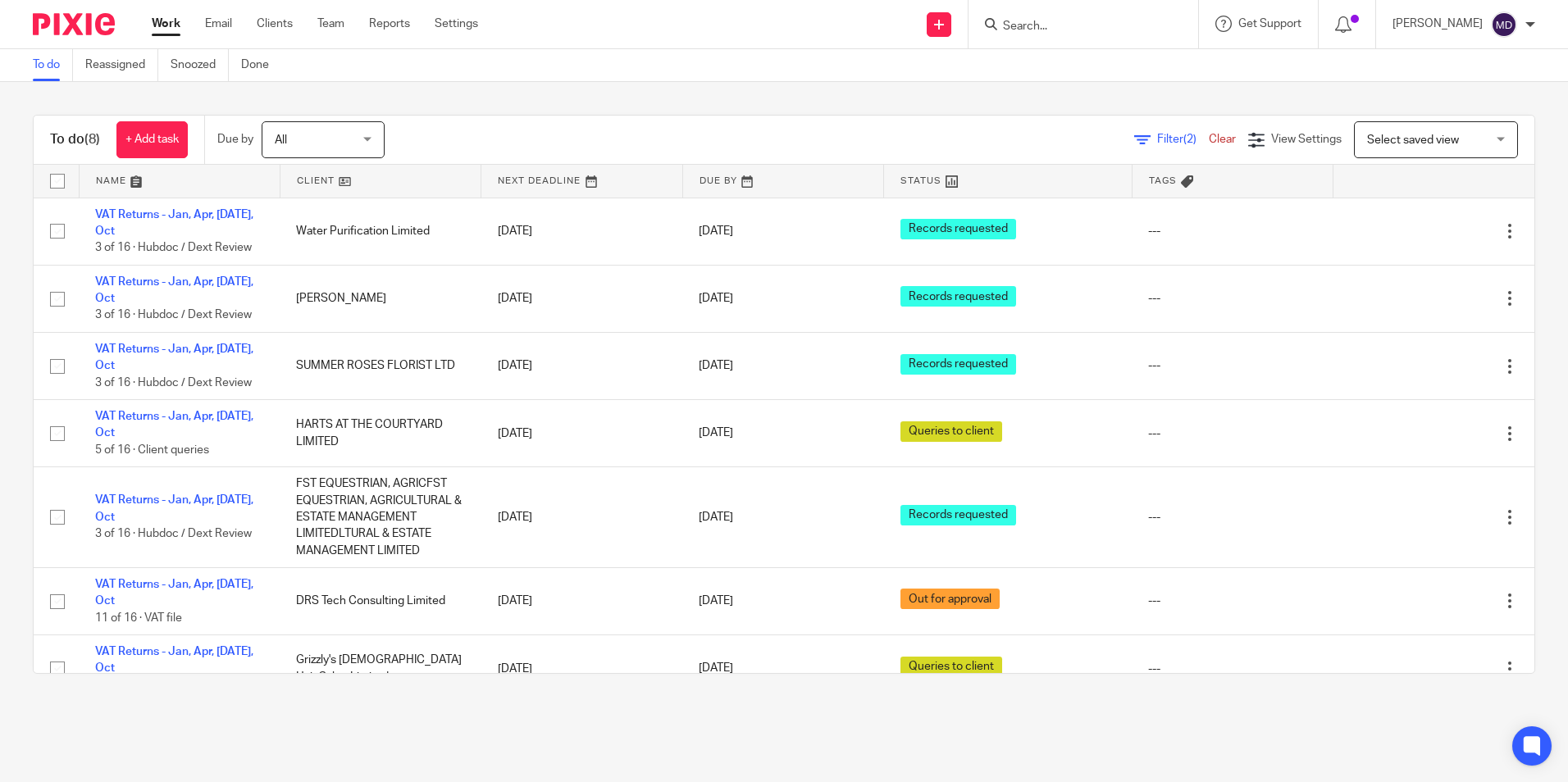
click at [894, 173] on link at bounding box center [1007, 181] width 247 height 32
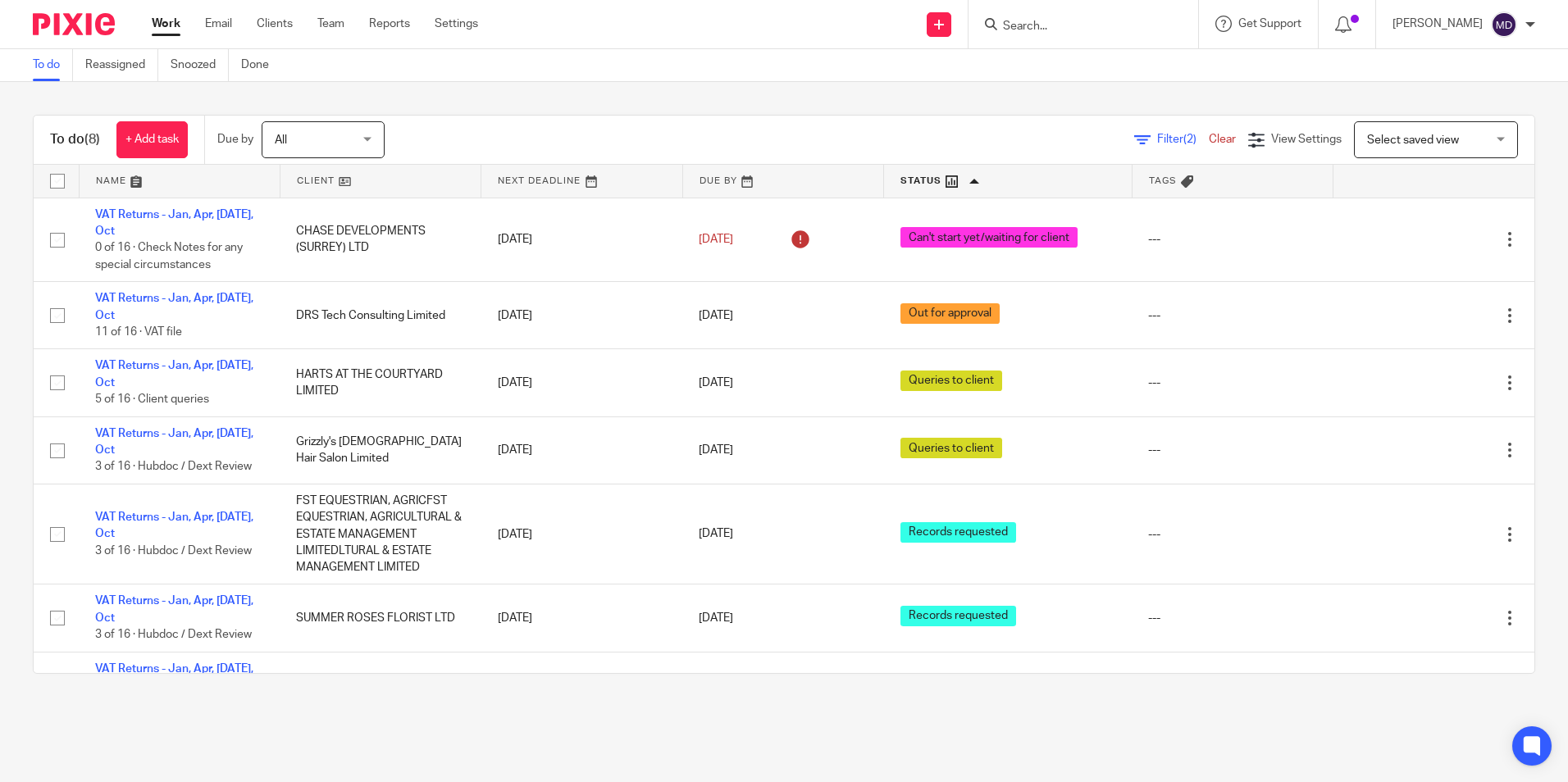
click at [809, 723] on main "To do Reassigned Snoozed Done To do (8) + Add task Due by All All [DATE] [DATE]…" at bounding box center [784, 391] width 1568 height 782
click at [812, 718] on main "To do Reassigned Snoozed Done To do (8) + Add task Due by All All [DATE] [DATE]…" at bounding box center [784, 391] width 1568 height 782
click at [801, 710] on main "To do Reassigned Snoozed Done To do (8) + Add task Due by All All Today Tomorro…" at bounding box center [784, 391] width 1568 height 782
click at [802, 716] on main "To do Reassigned Snoozed Done To do (8) + Add task Due by All All Today Tomorro…" at bounding box center [784, 391] width 1568 height 782
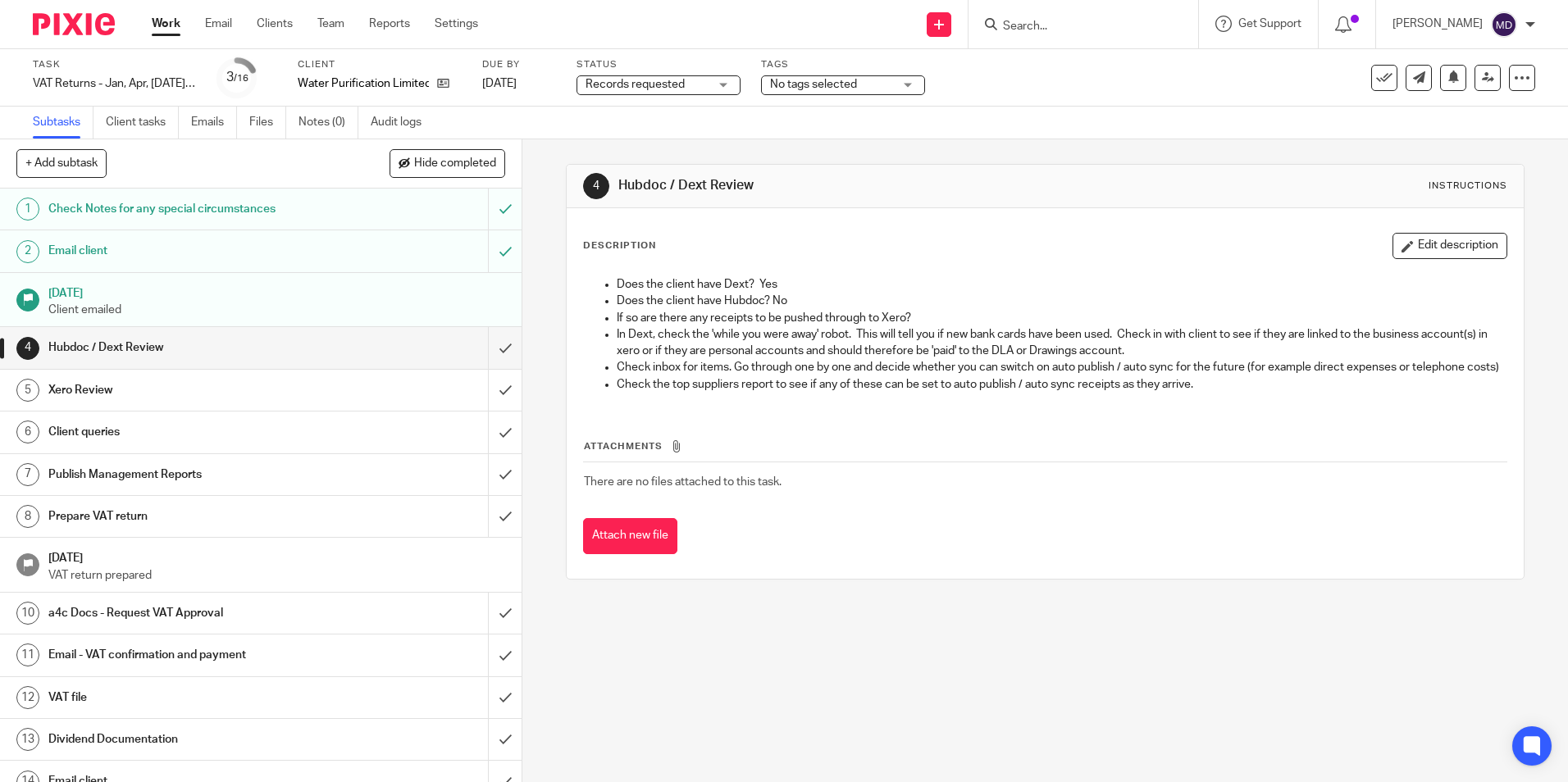
click at [678, 98] on div "Task VAT Returns - Jan, Apr, [DATE], Oct Save VAT Returns - Jan, Apr, [DATE], […" at bounding box center [784, 78] width 1568 height 58
click at [669, 89] on span "Records requested" at bounding box center [634, 84] width 99 height 12
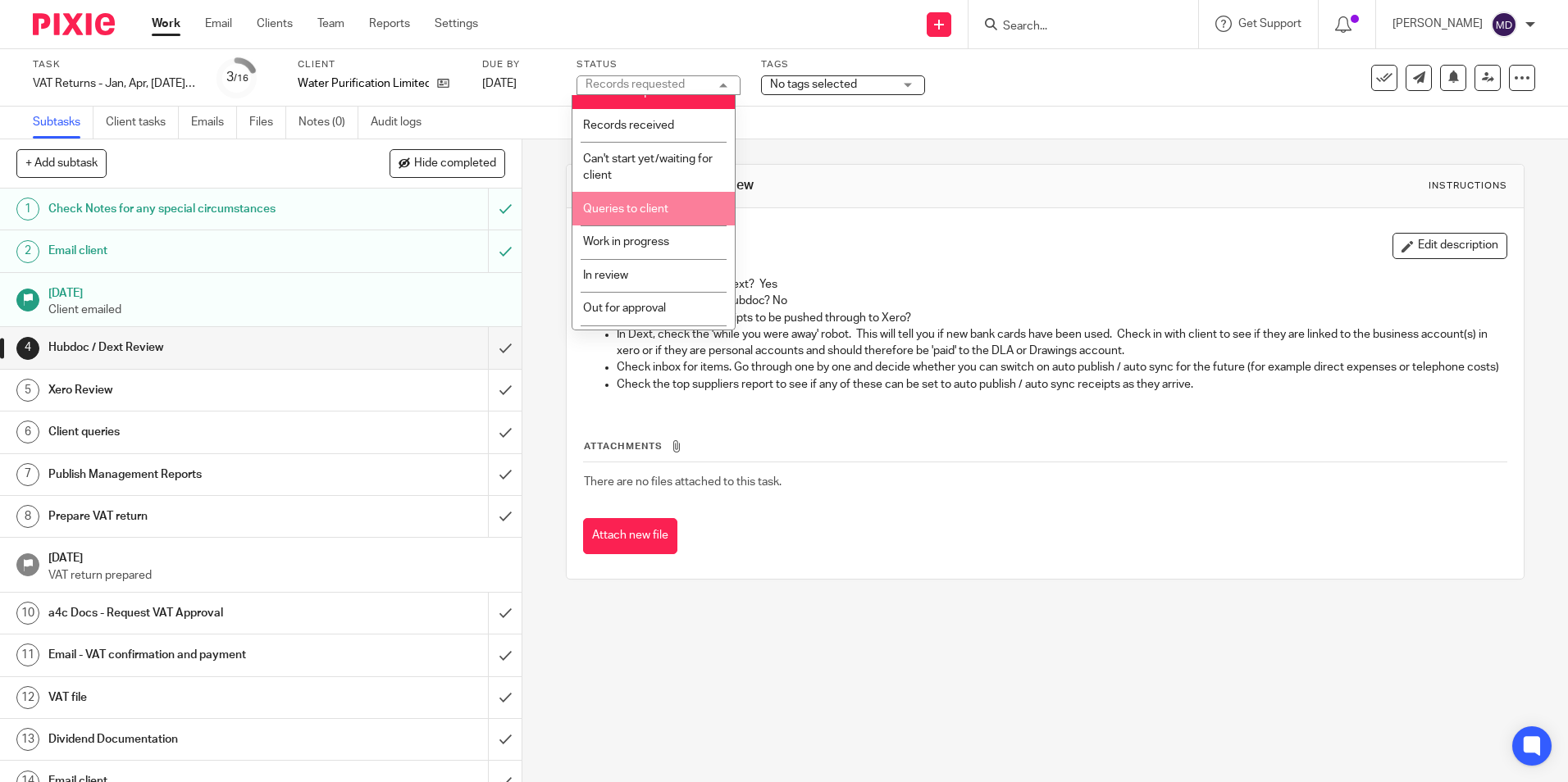
scroll to position [82, 0]
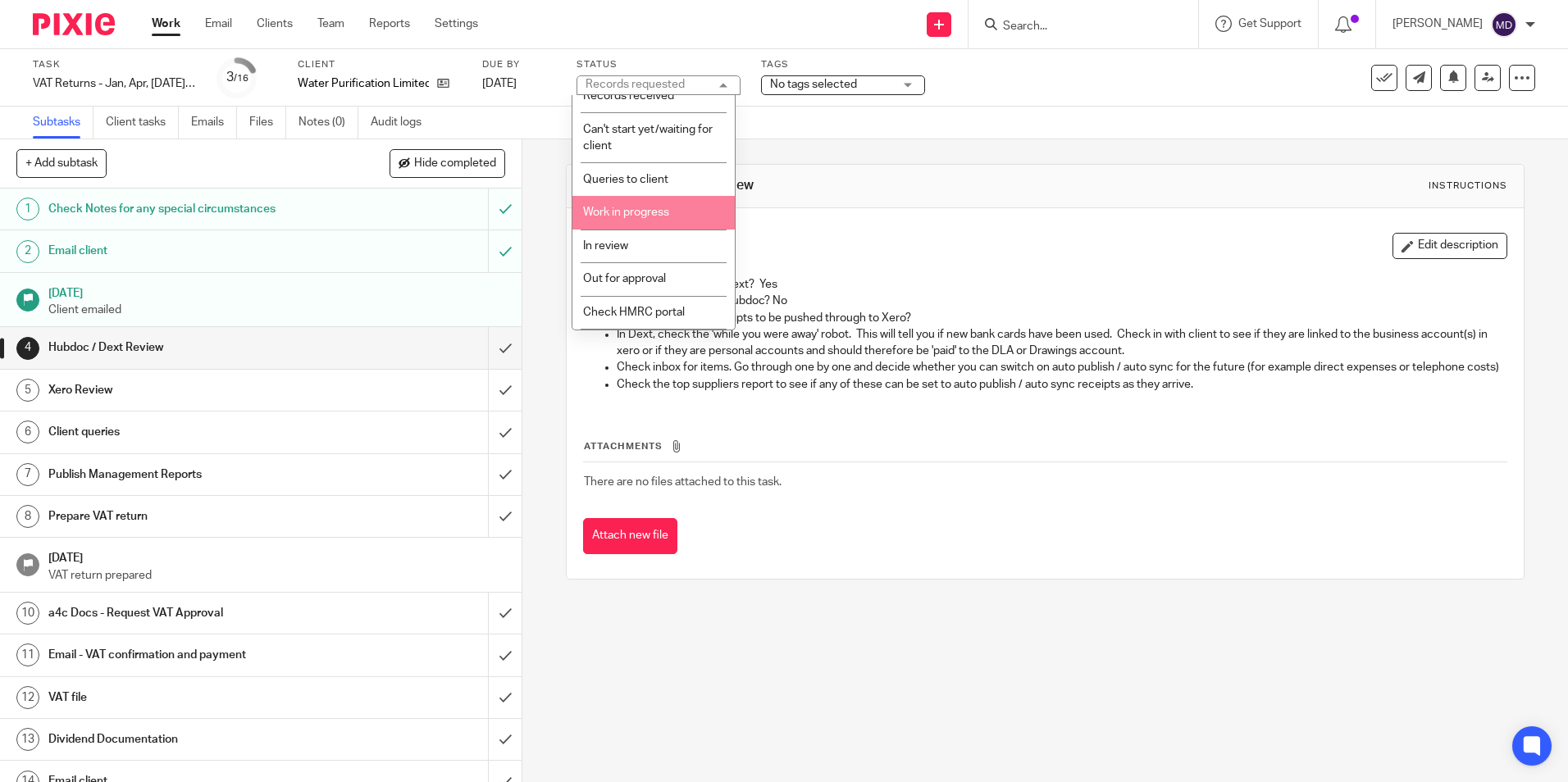
click at [656, 227] on li "Work in progress" at bounding box center [653, 212] width 163 height 33
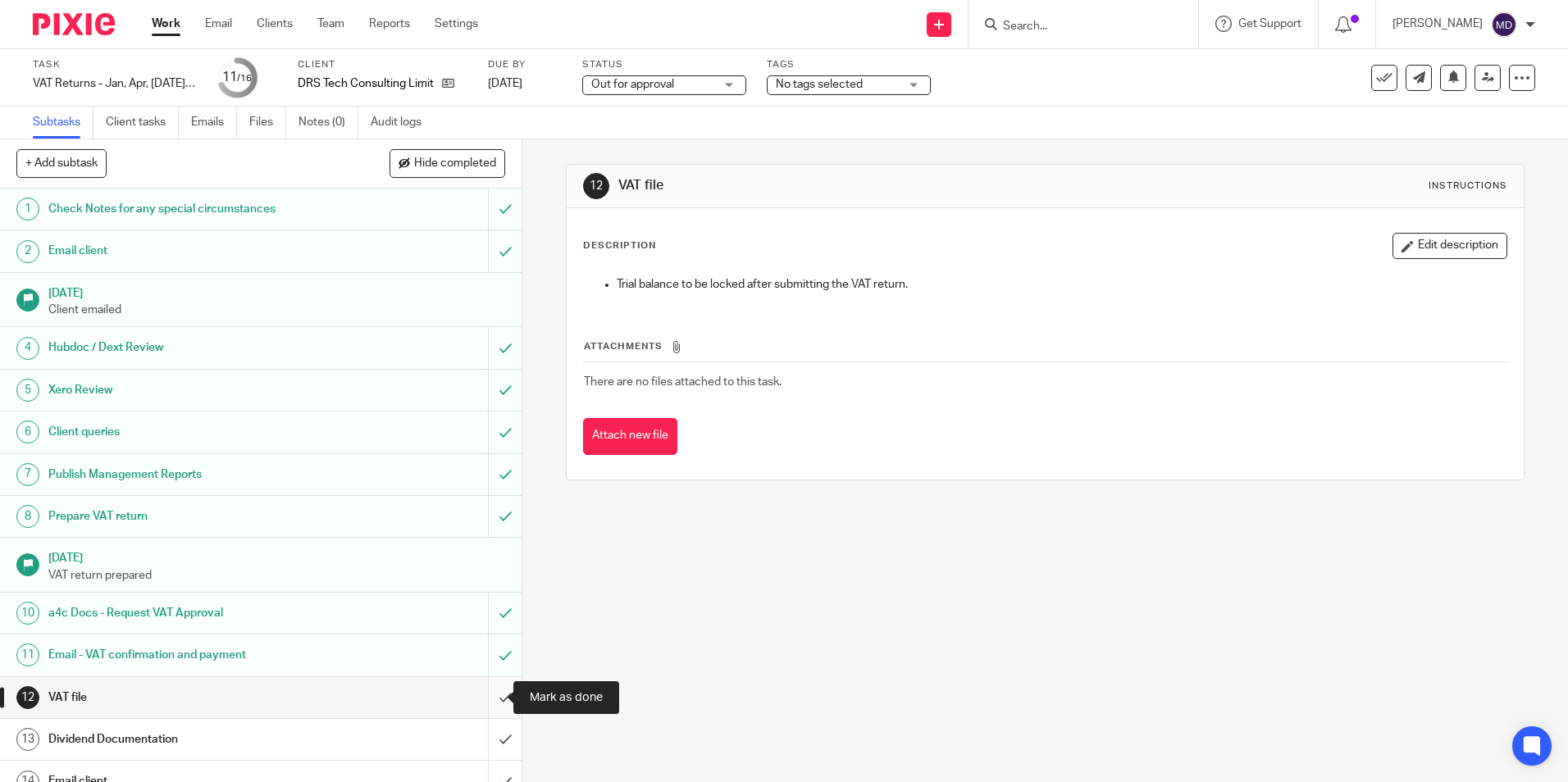
click at [482, 691] on input "submit" at bounding box center [261, 698] width 521 height 41
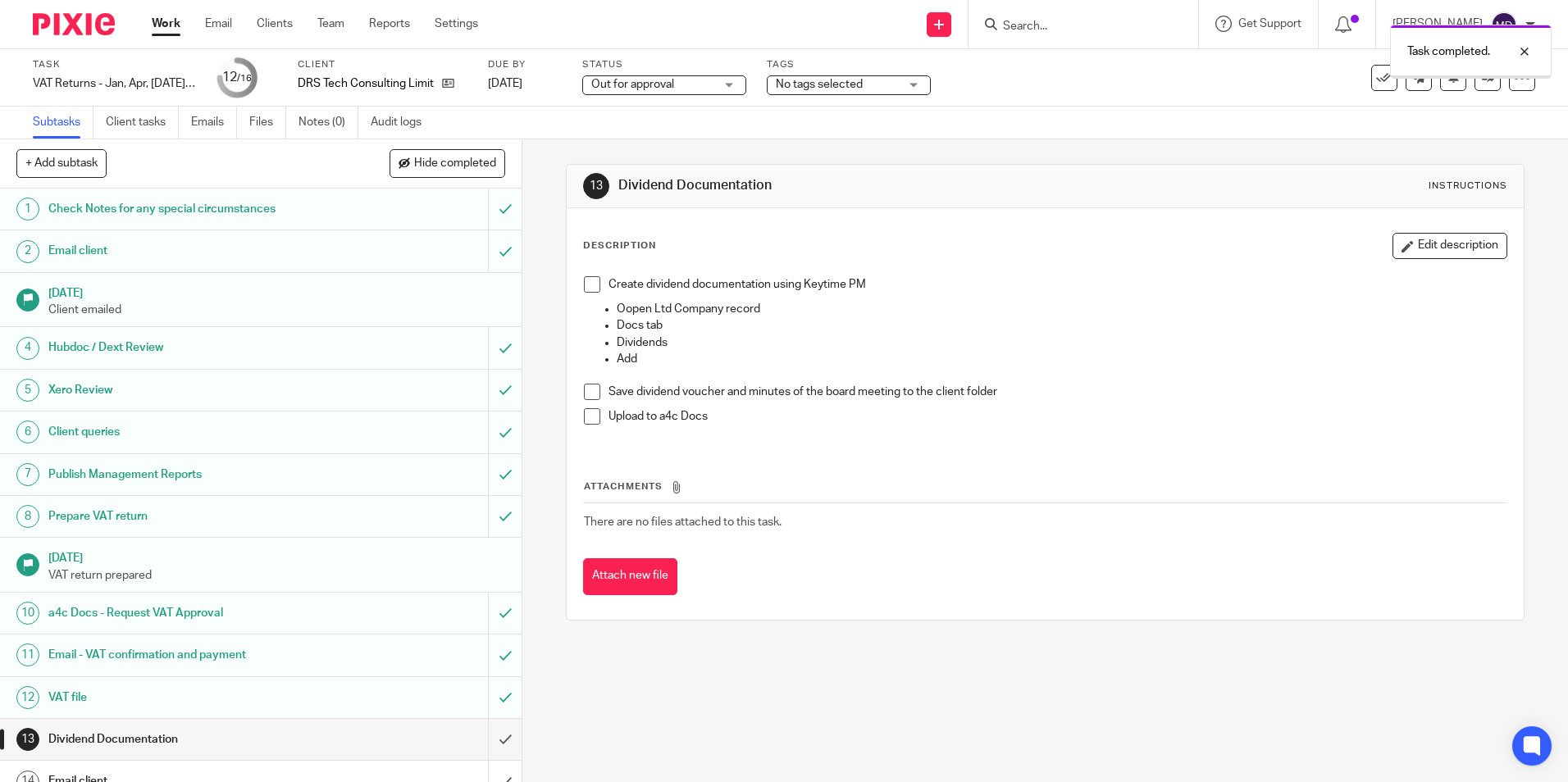
click at [692, 82] on span "Out for approval" at bounding box center [652, 84] width 123 height 17
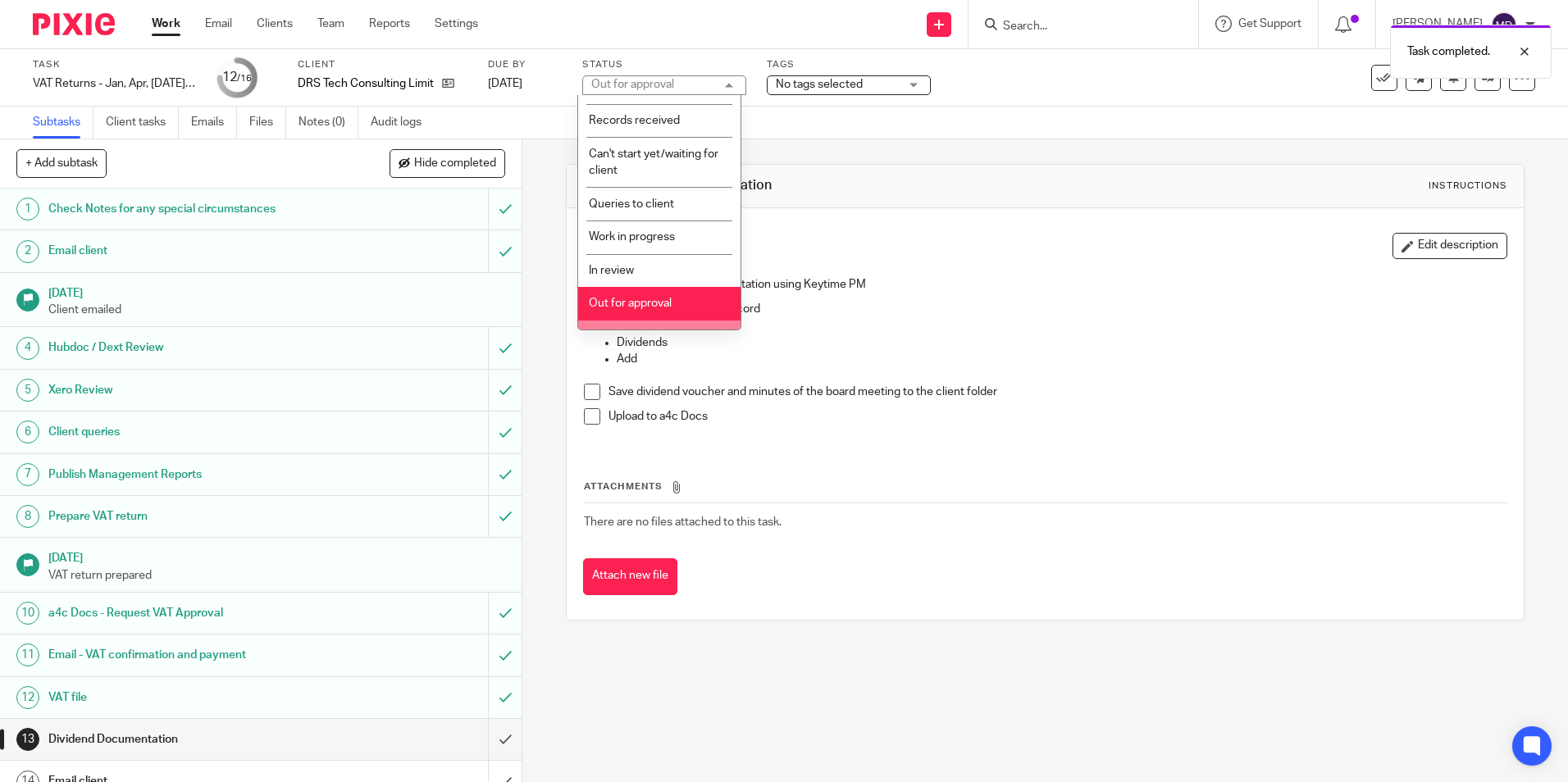
scroll to position [115, 0]
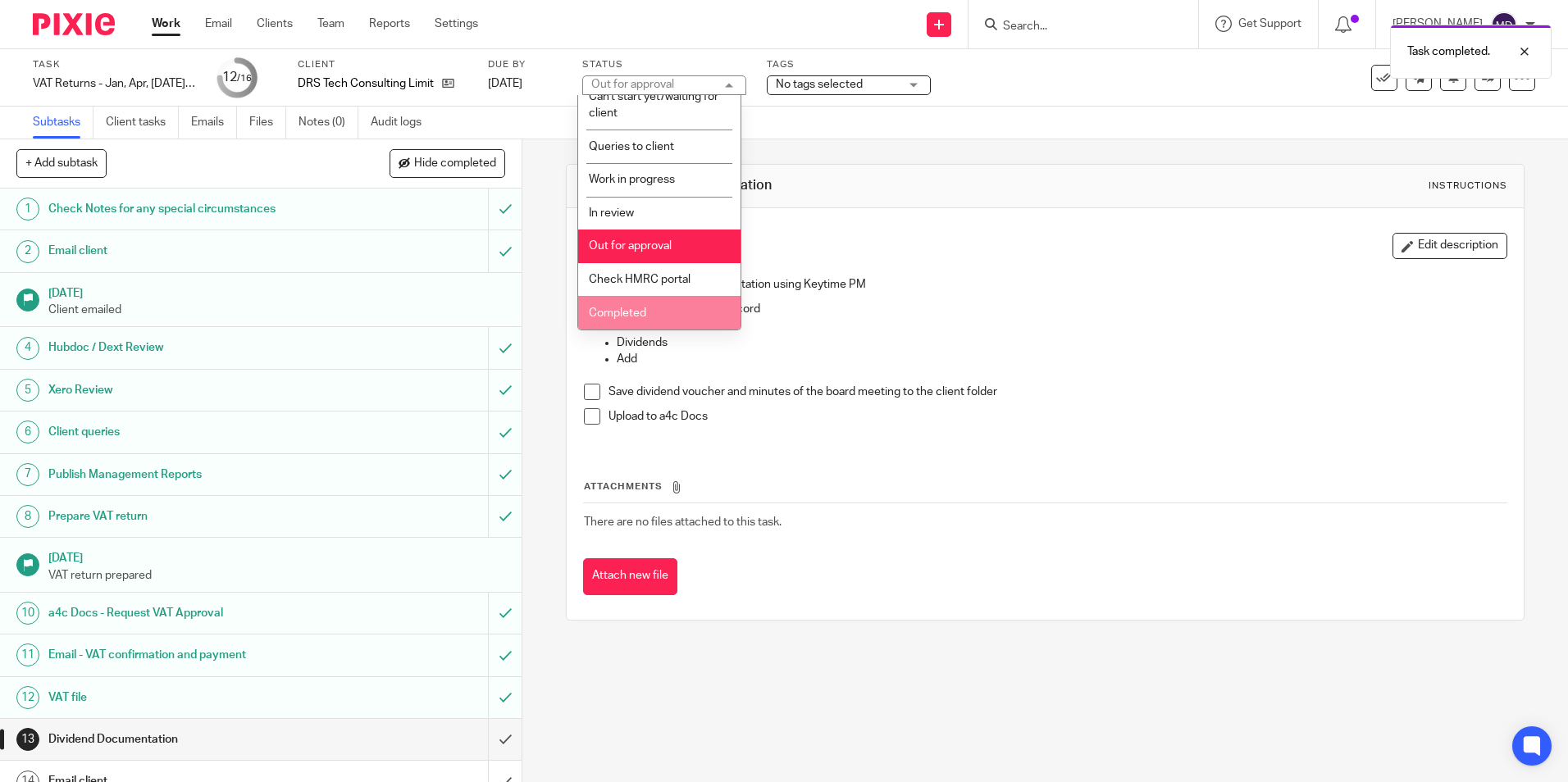
click at [649, 299] on li "Completed" at bounding box center [659, 312] width 163 height 33
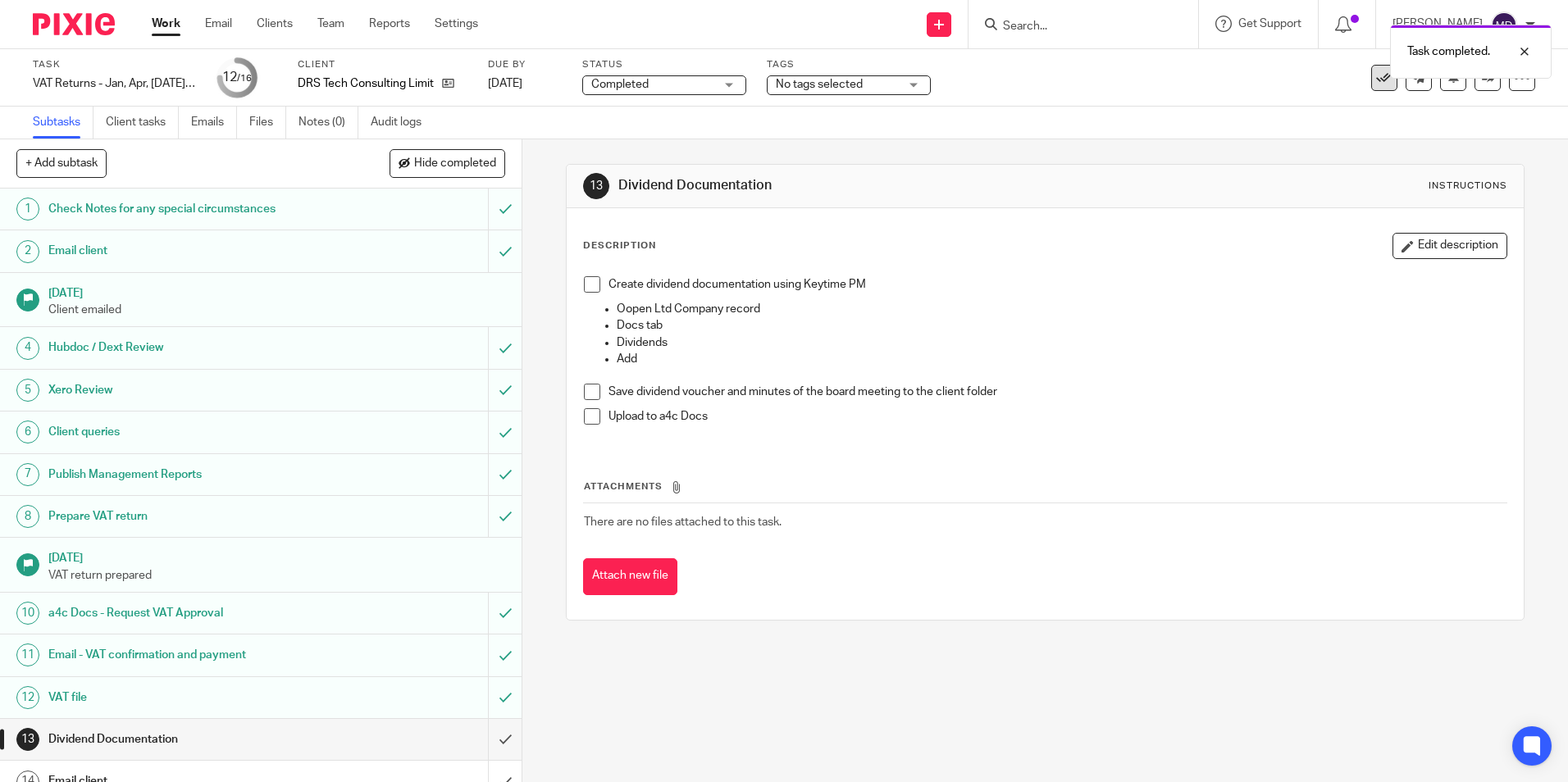
click at [1376, 79] on icon at bounding box center [1384, 78] width 16 height 16
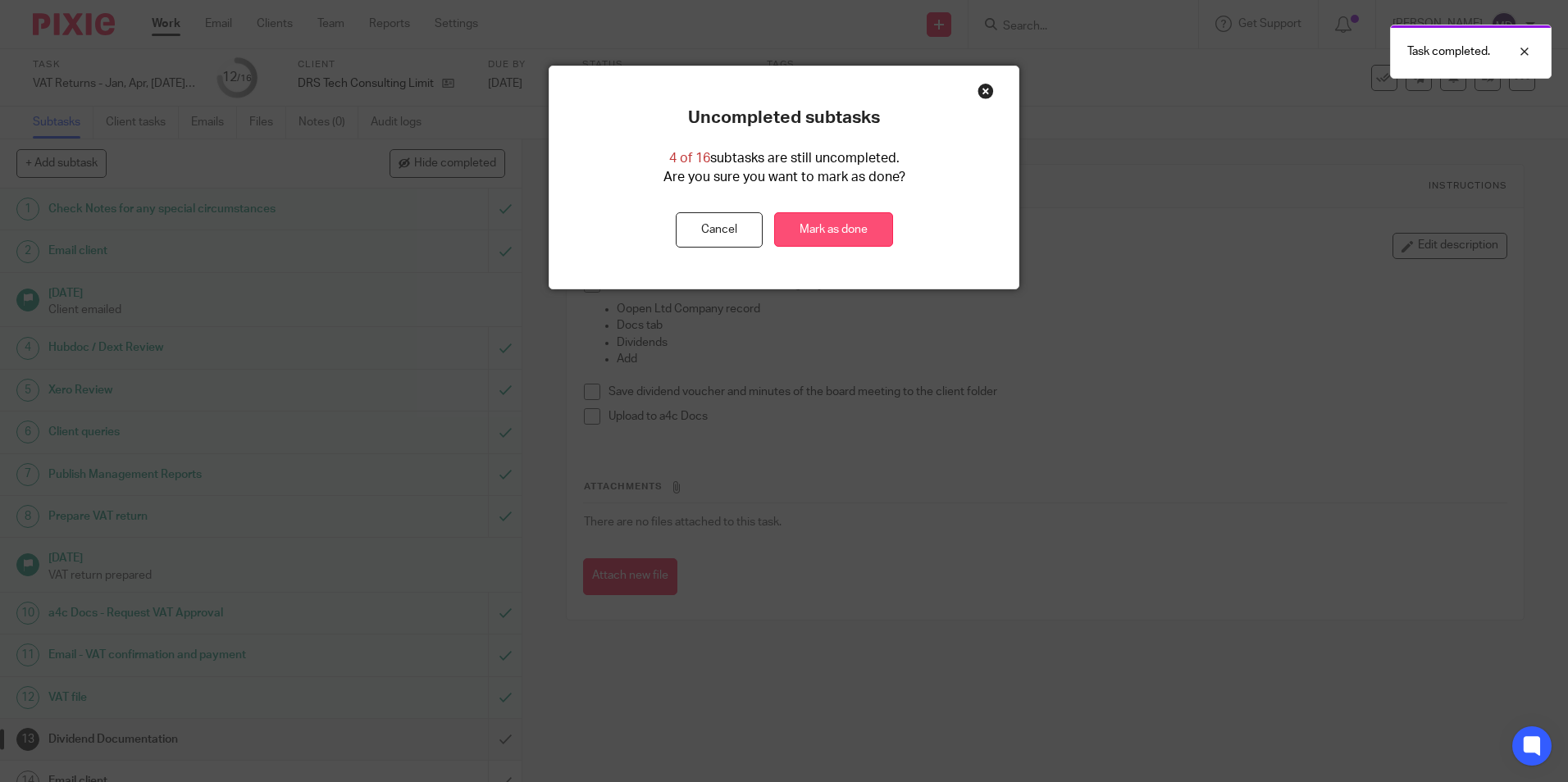
click at [819, 229] on link "Mark as done" at bounding box center [833, 229] width 119 height 35
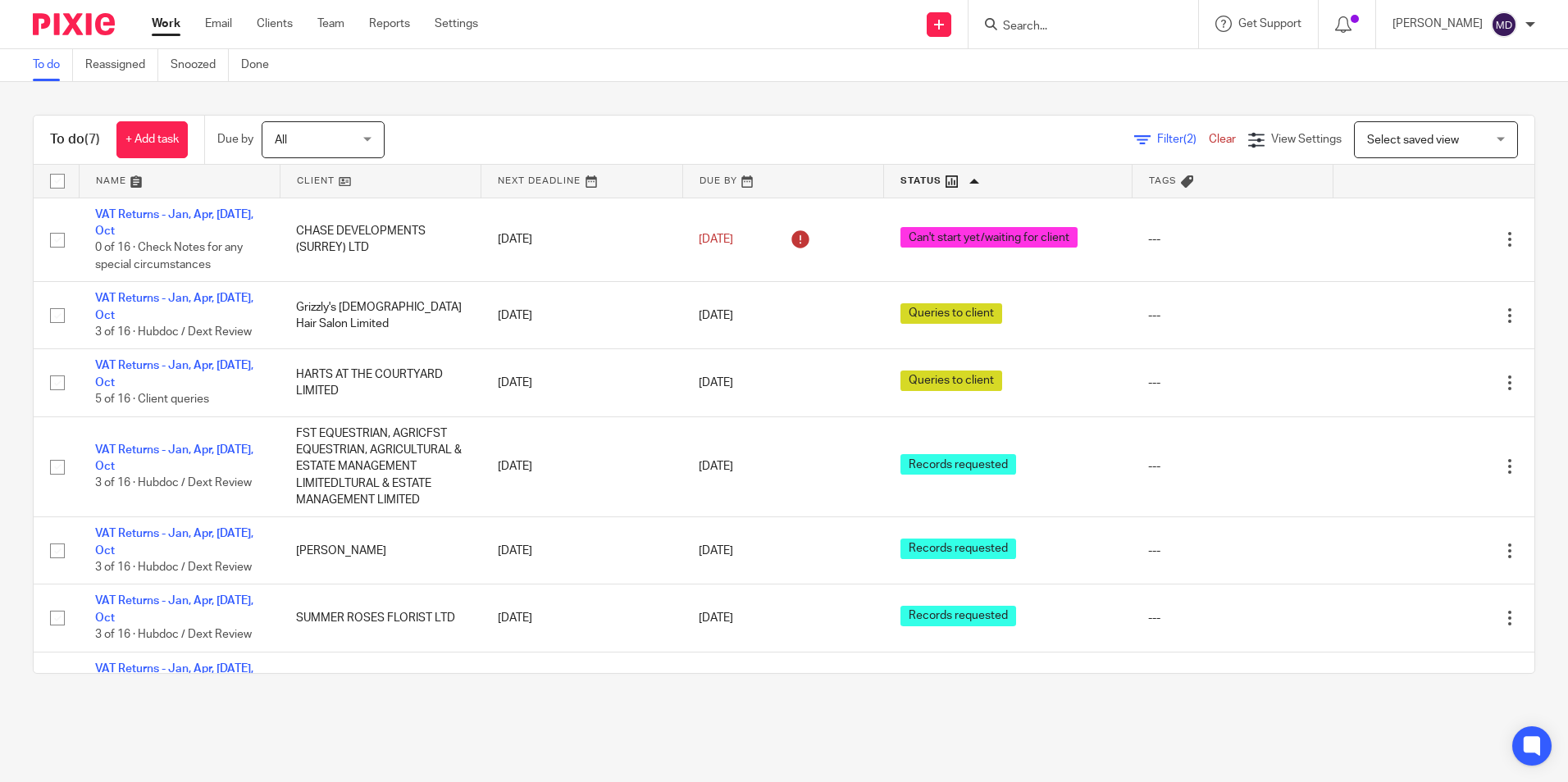
click at [688, 711] on main "To do Reassigned Snoozed Done To do (7) + Add task Due by All All [DATE] [DATE]…" at bounding box center [784, 391] width 1568 height 782
click at [1092, 715] on main "To do Reassigned Snoozed Done To do (7) + Add task Due by All All [DATE] [DATE]…" at bounding box center [784, 391] width 1568 height 782
